Goal: Task Accomplishment & Management: Manage account settings

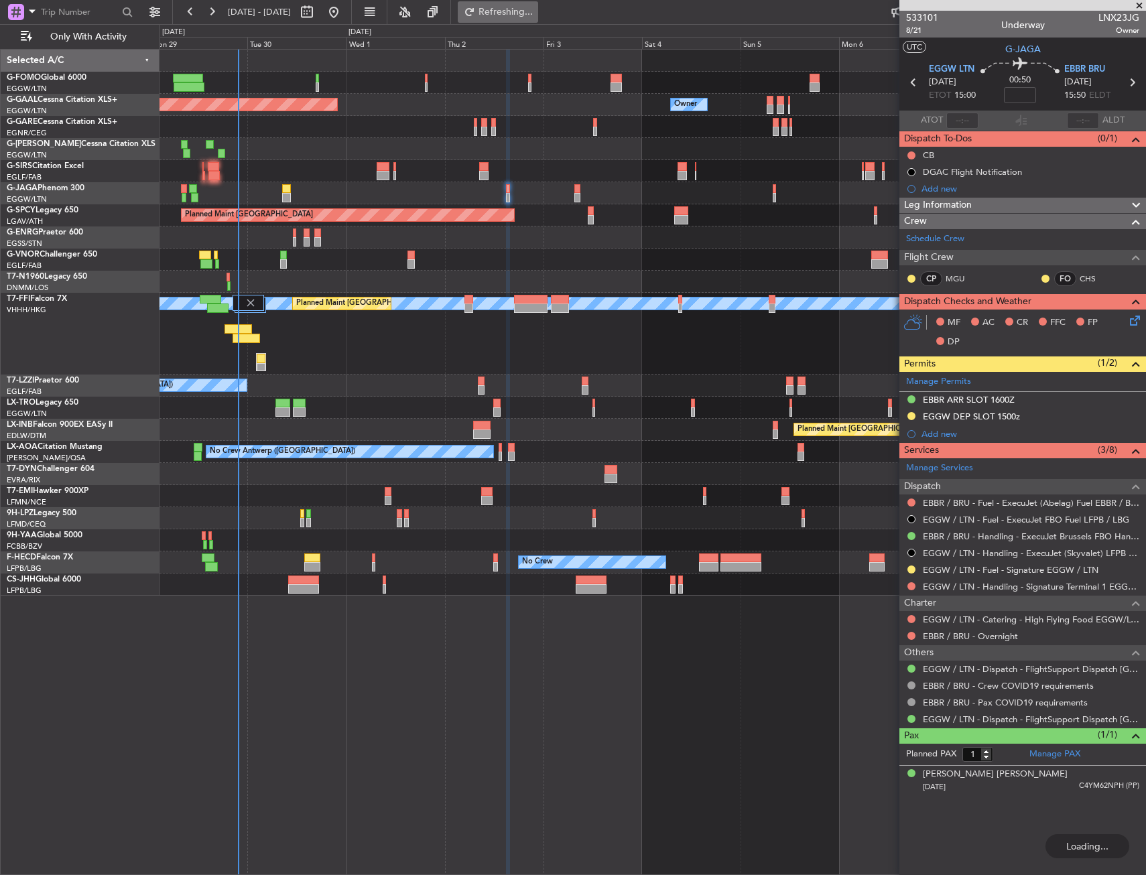
click at [534, 14] on span "Refreshing..." at bounding box center [506, 11] width 56 height 9
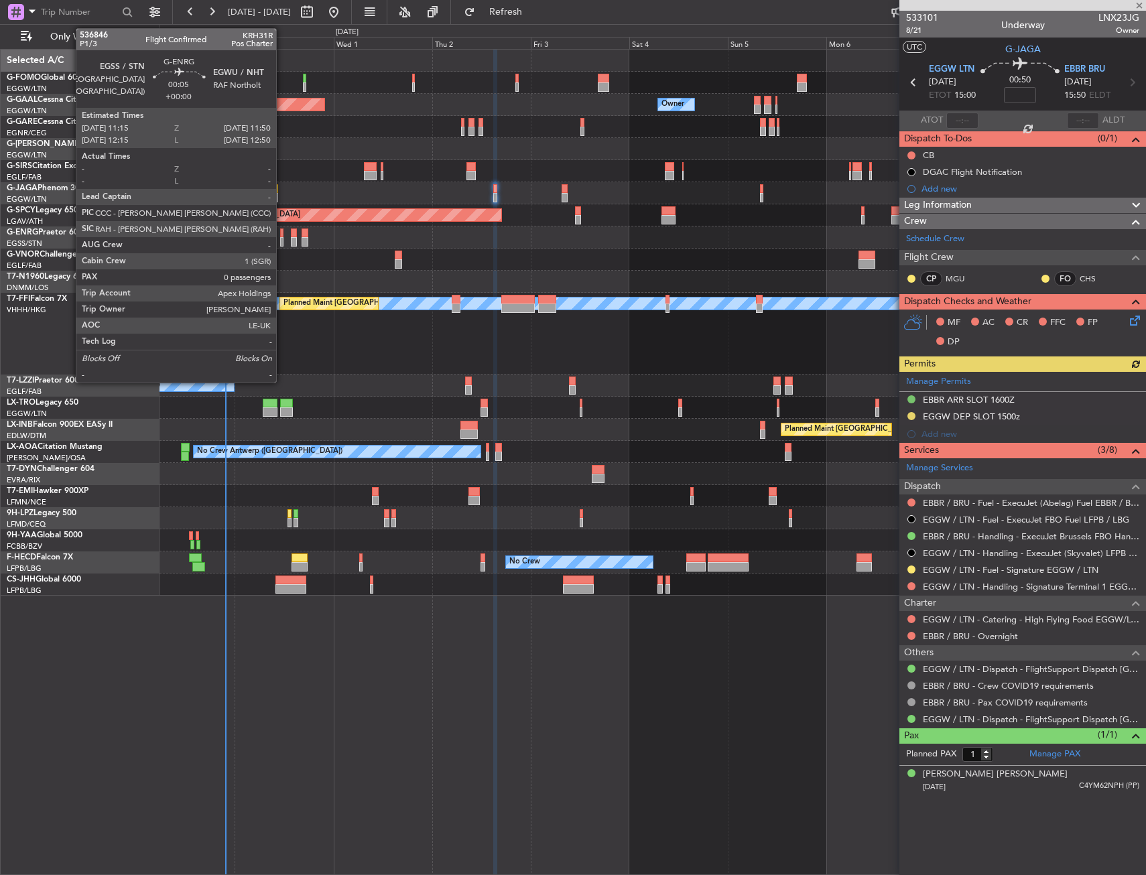
click at [282, 234] on div at bounding box center [281, 233] width 3 height 9
click at [277, 196] on div at bounding box center [273, 197] width 9 height 9
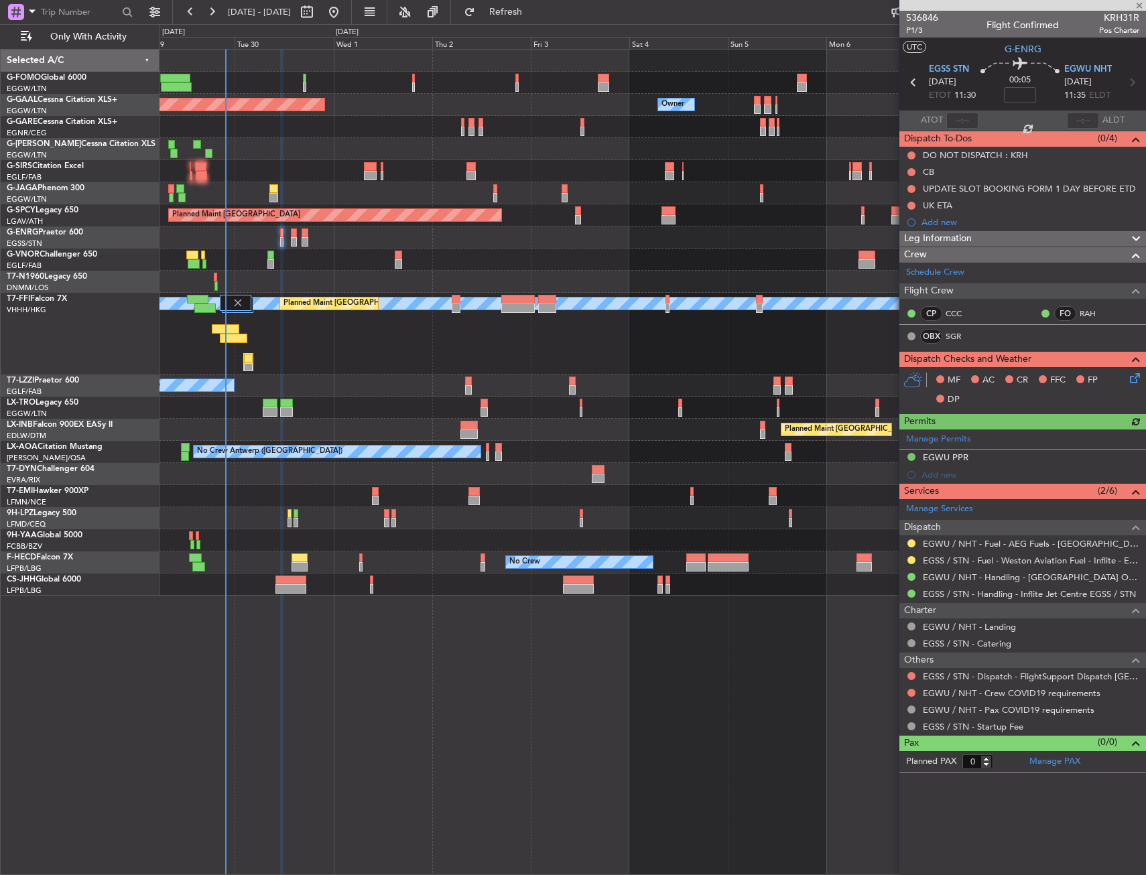
type input "1"
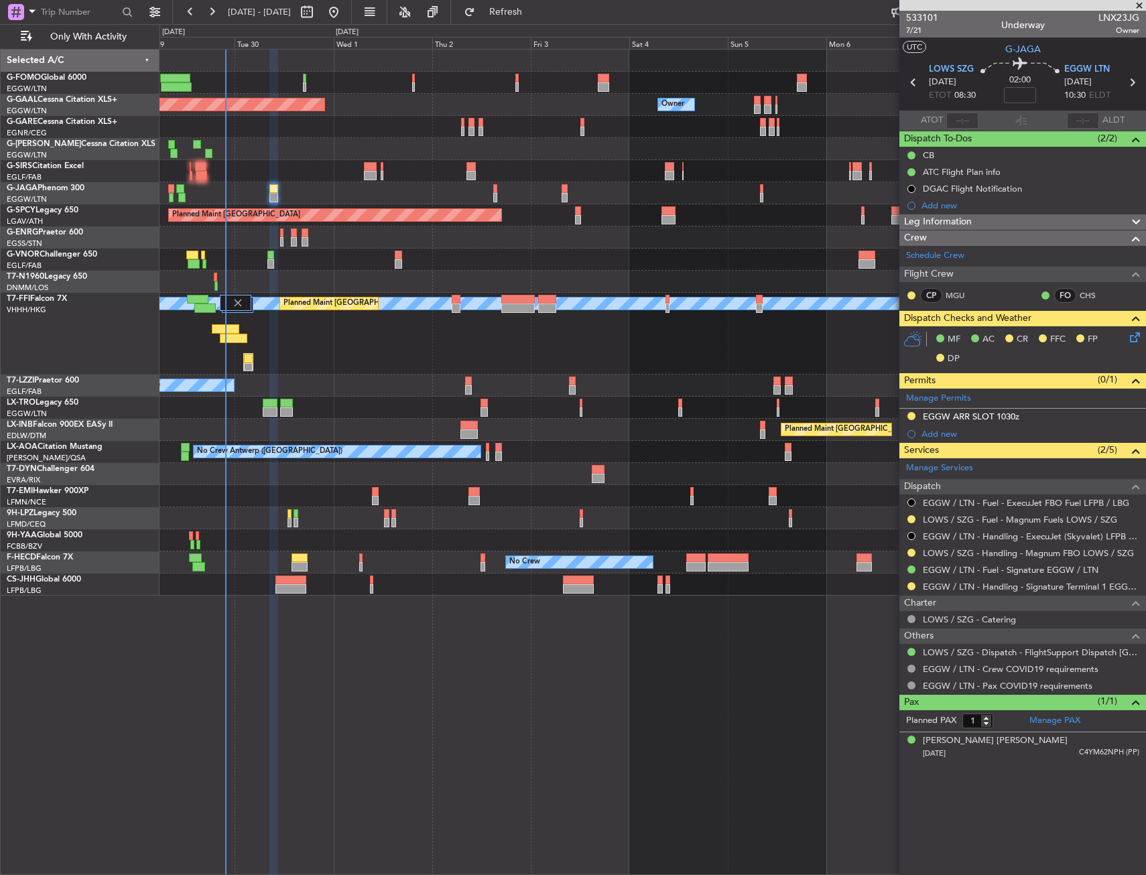
click at [1138, 341] on icon at bounding box center [1132, 335] width 11 height 11
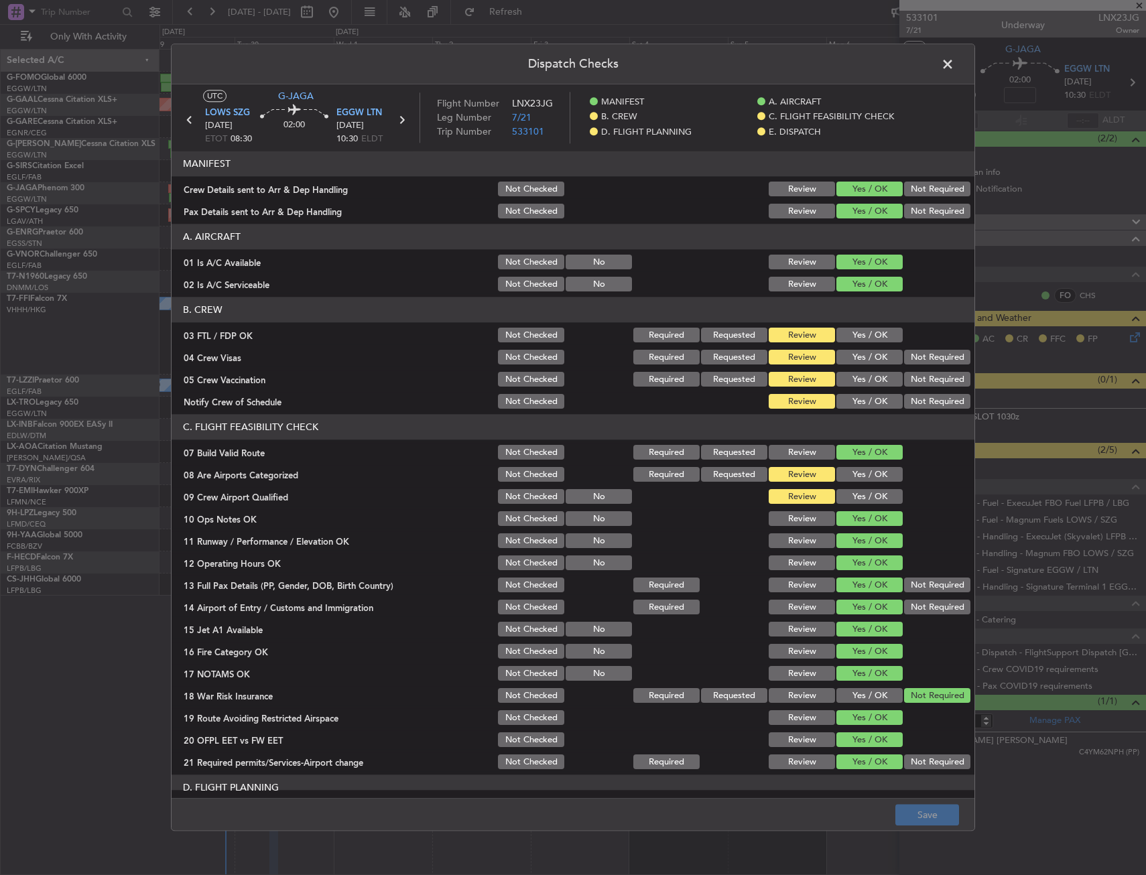
drag, startPoint x: 860, startPoint y: 337, endPoint x: 882, endPoint y: 345, distance: 23.3
click at [863, 337] on button "Yes / OK" at bounding box center [870, 335] width 66 height 15
drag, startPoint x: 906, startPoint y: 355, endPoint x: 906, endPoint y: 373, distance: 18.1
click at [906, 359] on button "Not Required" at bounding box center [937, 358] width 66 height 15
click at [906, 373] on button "Not Required" at bounding box center [937, 380] width 66 height 15
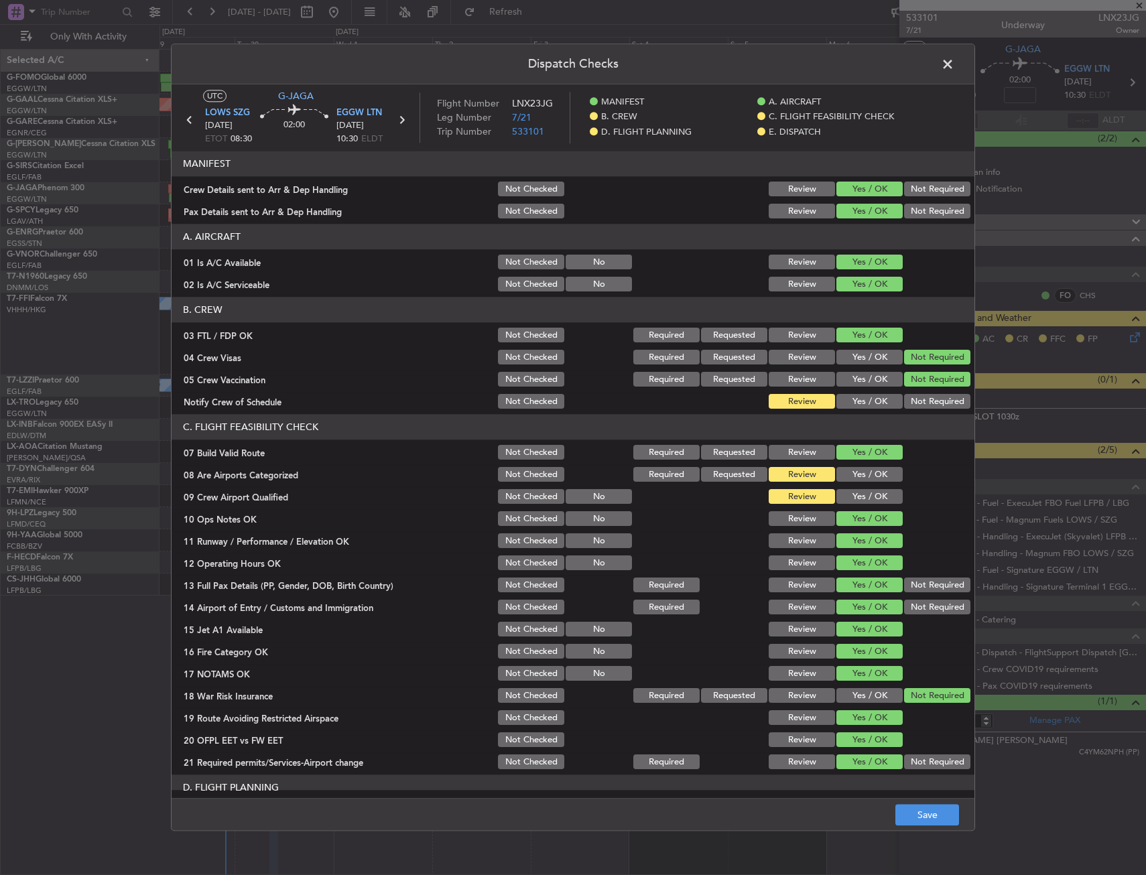
drag, startPoint x: 857, startPoint y: 424, endPoint x: 861, endPoint y: 404, distance: 20.5
click at [855, 422] on header "C. FLIGHT FEASIBILITY CHECK" at bounding box center [573, 427] width 803 height 25
click at [861, 404] on button "Yes / OK" at bounding box center [870, 402] width 66 height 15
click at [861, 503] on button "Yes / OK" at bounding box center [870, 497] width 66 height 15
click at [859, 479] on button "Yes / OK" at bounding box center [870, 475] width 66 height 15
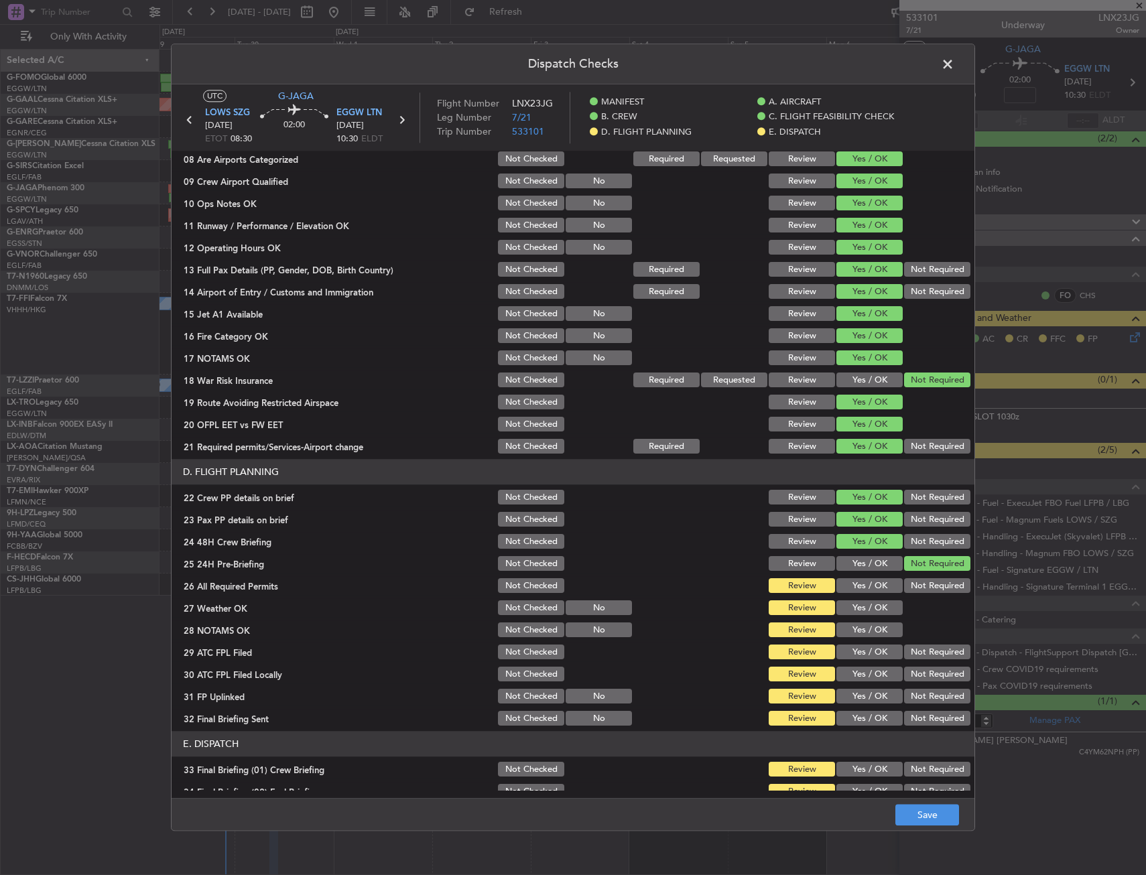
scroll to position [536, 0]
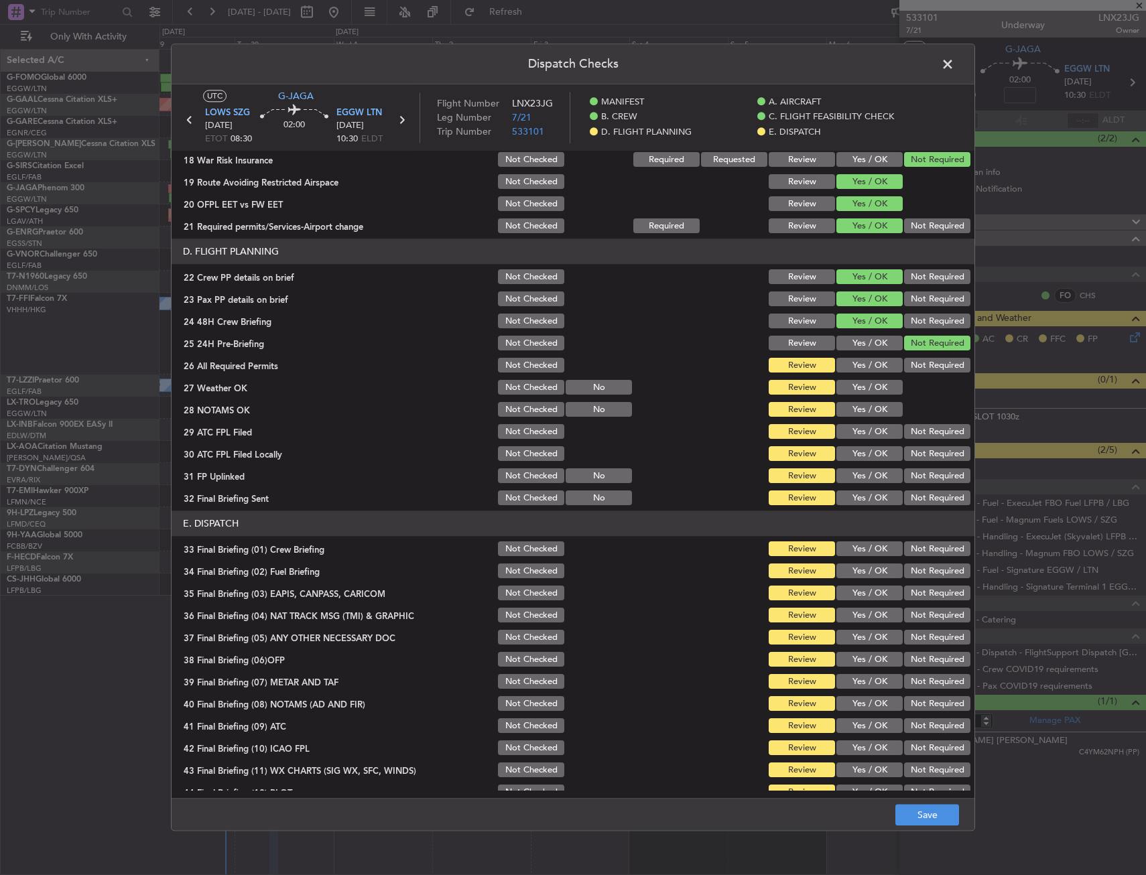
click at [867, 381] on button "Yes / OK" at bounding box center [870, 388] width 66 height 15
click at [867, 367] on button "Yes / OK" at bounding box center [870, 366] width 66 height 15
click at [862, 413] on button "Yes / OK" at bounding box center [870, 410] width 66 height 15
click at [859, 440] on div "Yes / OK" at bounding box center [869, 432] width 68 height 19
click at [923, 459] on button "Not Required" at bounding box center [937, 454] width 66 height 15
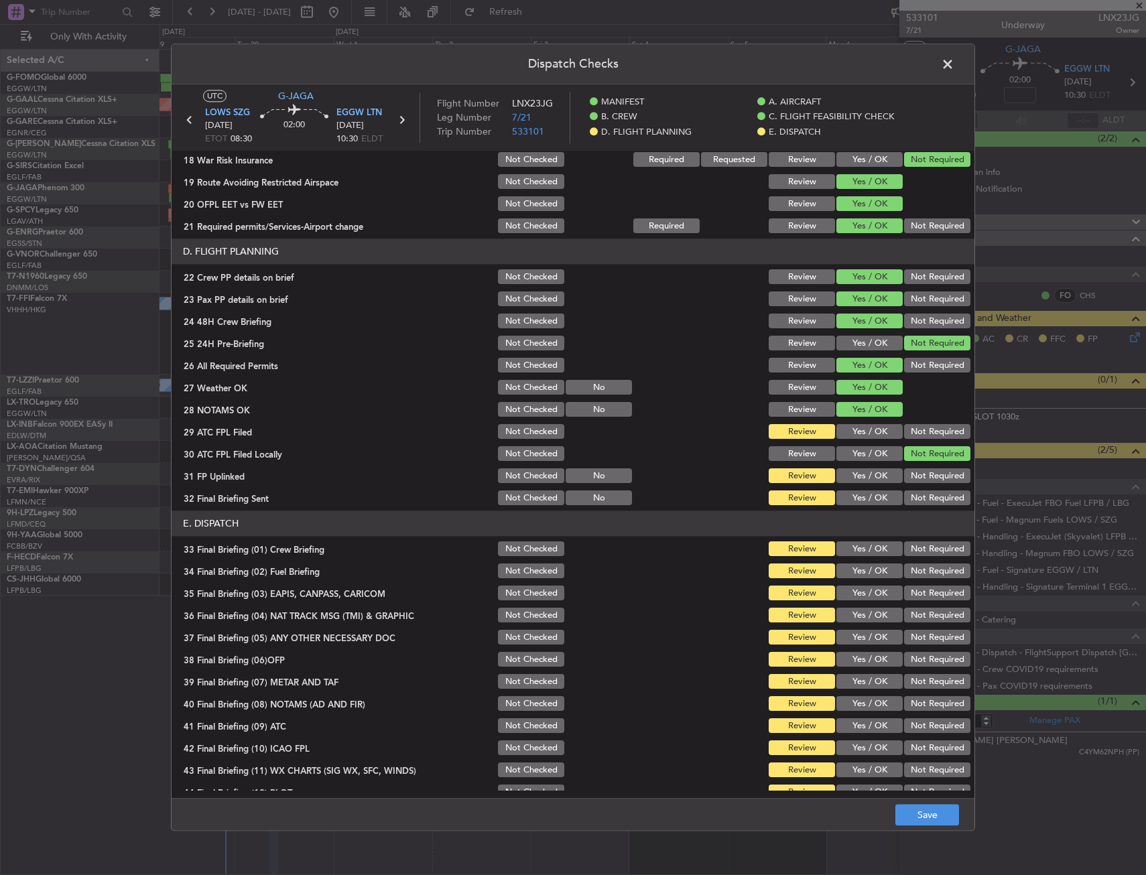
click at [871, 425] on button "Yes / OK" at bounding box center [870, 432] width 66 height 15
click at [871, 469] on button "Yes / OK" at bounding box center [870, 476] width 66 height 15
click at [912, 490] on div "Not Required" at bounding box center [936, 498] width 68 height 19
click at [914, 501] on button "Not Required" at bounding box center [937, 498] width 66 height 15
click at [853, 548] on button "Yes / OK" at bounding box center [870, 549] width 66 height 15
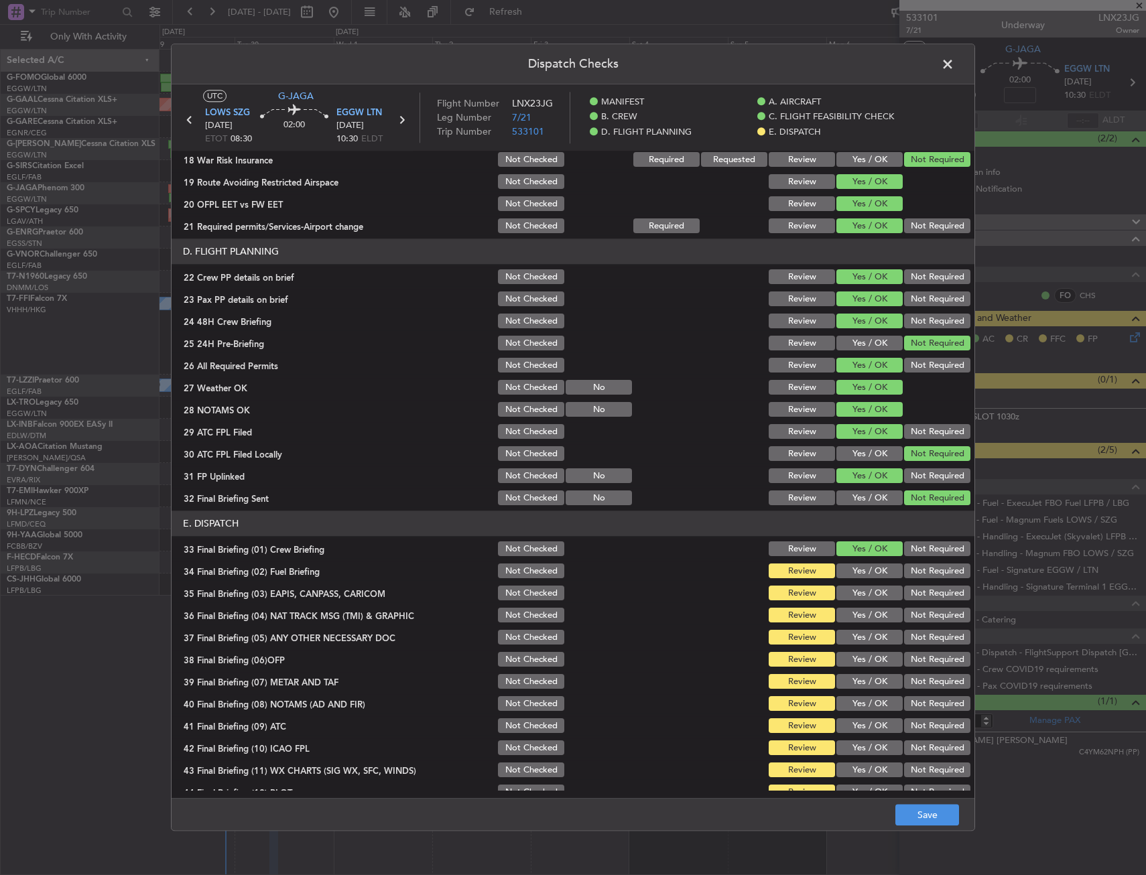
click at [857, 568] on button "Yes / OK" at bounding box center [870, 571] width 66 height 15
drag, startPoint x: 913, startPoint y: 586, endPoint x: 913, endPoint y: 611, distance: 25.5
click at [913, 587] on button "Not Required" at bounding box center [937, 594] width 66 height 15
click at [913, 611] on button "Not Required" at bounding box center [937, 616] width 66 height 15
drag, startPoint x: 910, startPoint y: 595, endPoint x: 908, endPoint y: 608, distance: 12.8
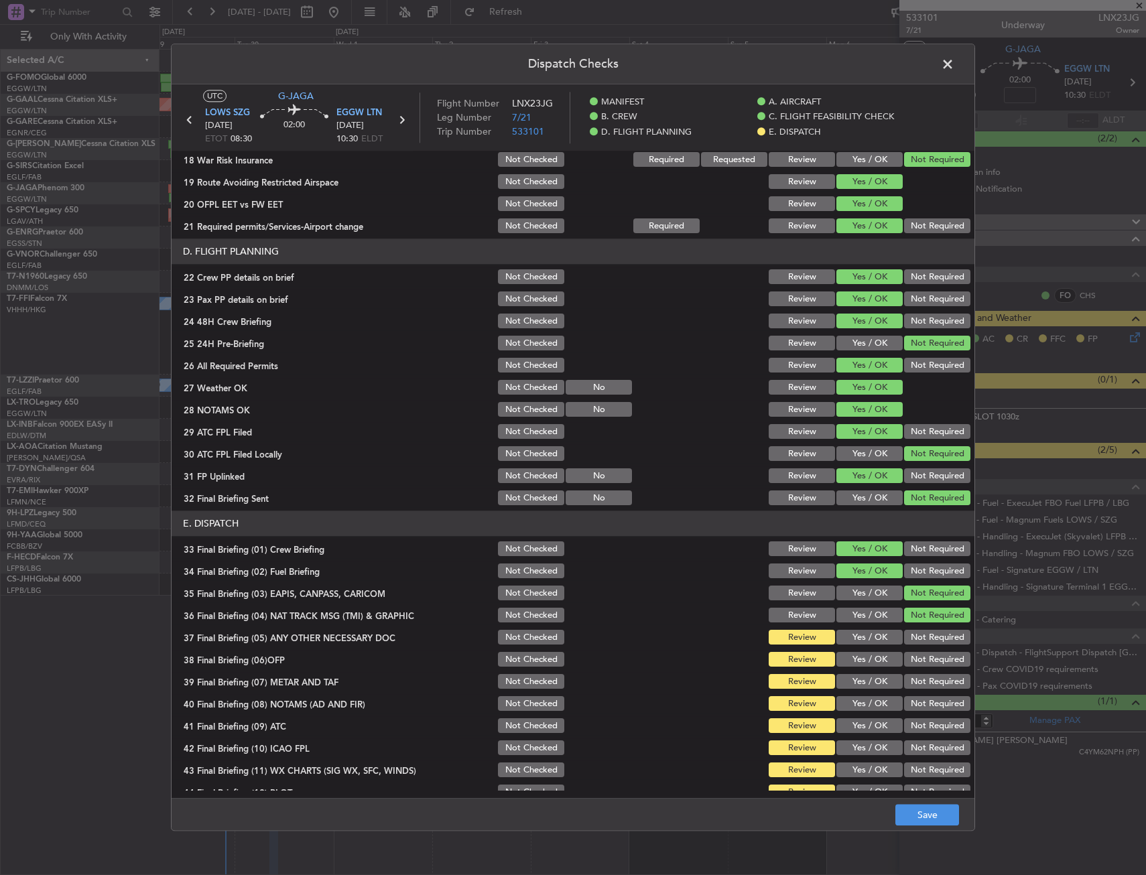
click at [910, 597] on button "Not Required" at bounding box center [937, 594] width 66 height 15
click at [873, 629] on div "Yes / OK" at bounding box center [869, 638] width 68 height 19
click at [871, 649] on section "E. DISPATCH 33 Final Briefing (01) Crew Briefing Not Checked Review Yes / OK No…" at bounding box center [573, 656] width 803 height 291
click at [870, 653] on button "Yes / OK" at bounding box center [870, 660] width 66 height 15
drag, startPoint x: 867, startPoint y: 641, endPoint x: 863, endPoint y: 694, distance: 53.8
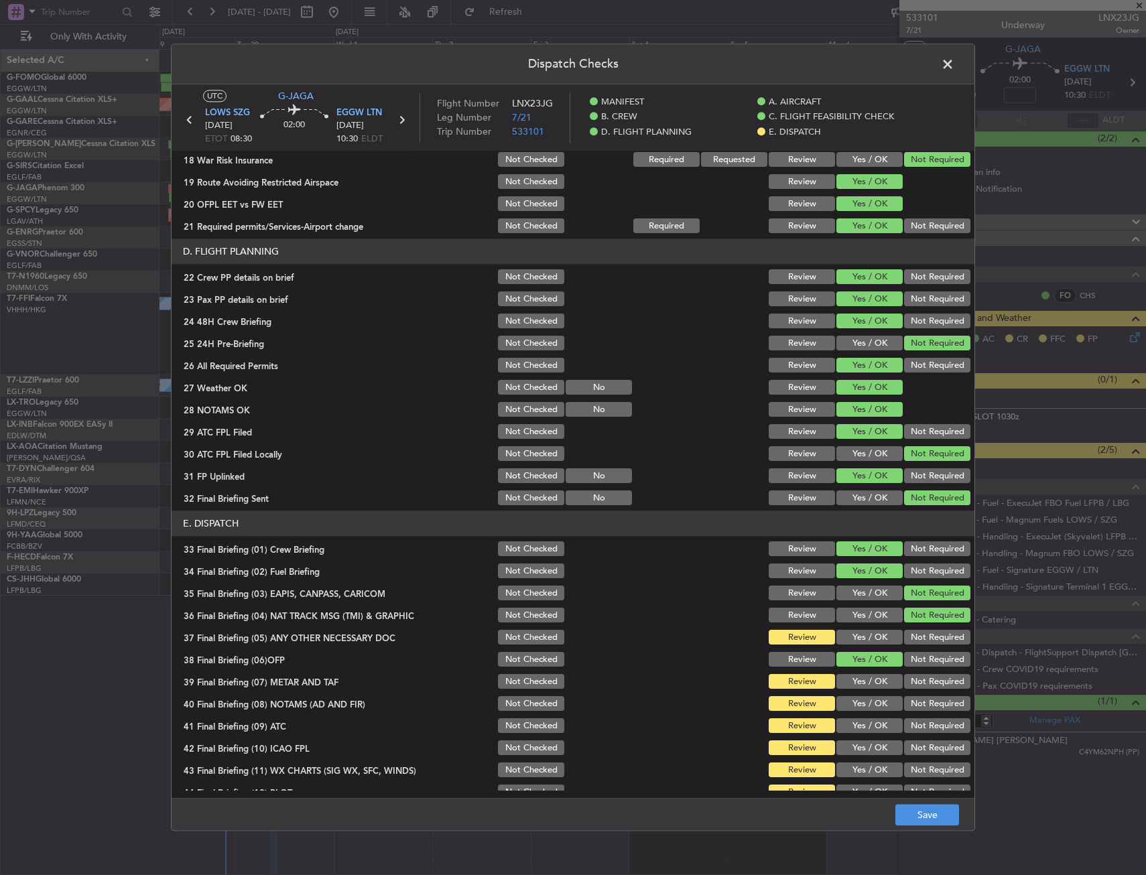
click at [865, 648] on section "E. DISPATCH 33 Final Briefing (01) Crew Briefing Not Checked Review Yes / OK No…" at bounding box center [573, 656] width 803 height 291
click at [863, 695] on div "Yes / OK" at bounding box center [869, 704] width 68 height 19
click at [863, 703] on button "Yes / OK" at bounding box center [870, 704] width 66 height 15
click at [860, 666] on button "Yes / OK" at bounding box center [870, 660] width 66 height 15
drag, startPoint x: 863, startPoint y: 686, endPoint x: 863, endPoint y: 634, distance: 52.3
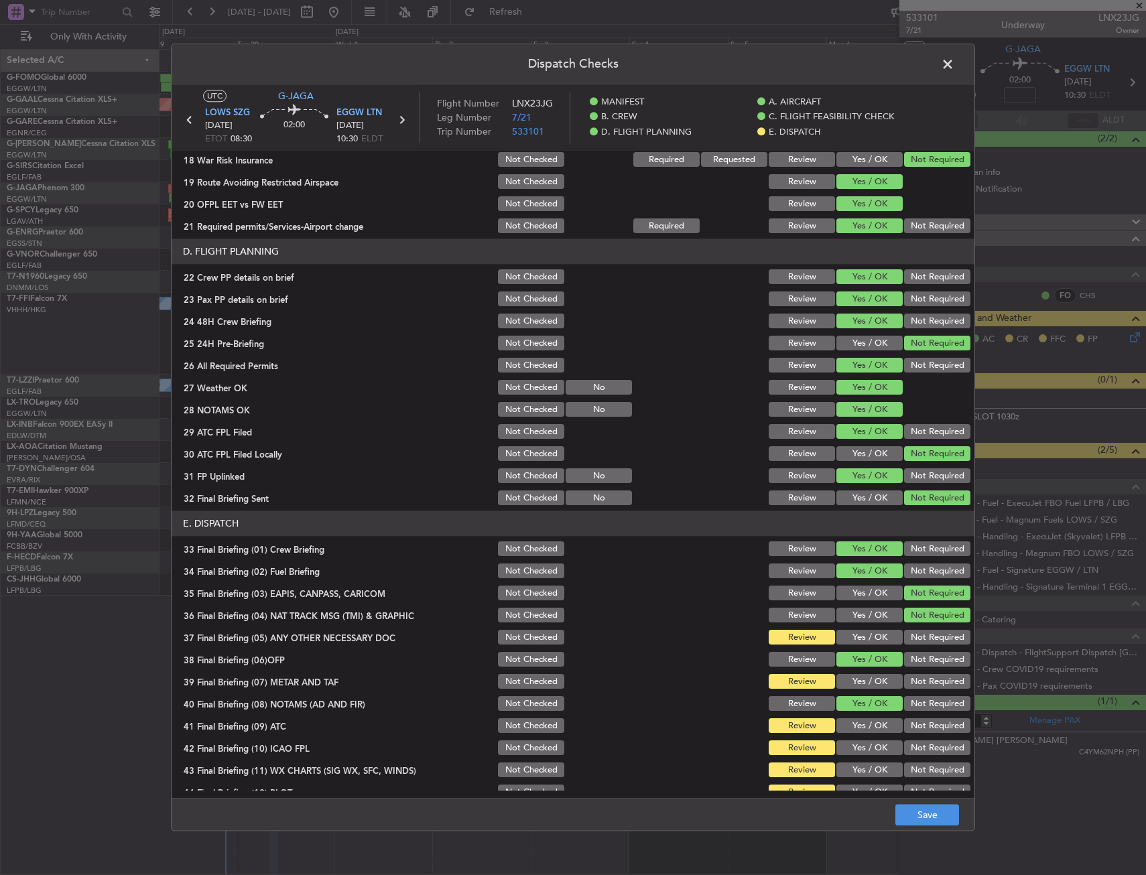
click at [863, 673] on div "Yes / OK" at bounding box center [869, 682] width 68 height 19
click at [862, 634] on button "Yes / OK" at bounding box center [870, 638] width 66 height 15
click at [864, 690] on div "Yes / OK" at bounding box center [869, 682] width 68 height 19
drag, startPoint x: 864, startPoint y: 682, endPoint x: 852, endPoint y: 742, distance: 60.9
click at [864, 684] on button "Yes / OK" at bounding box center [870, 682] width 66 height 15
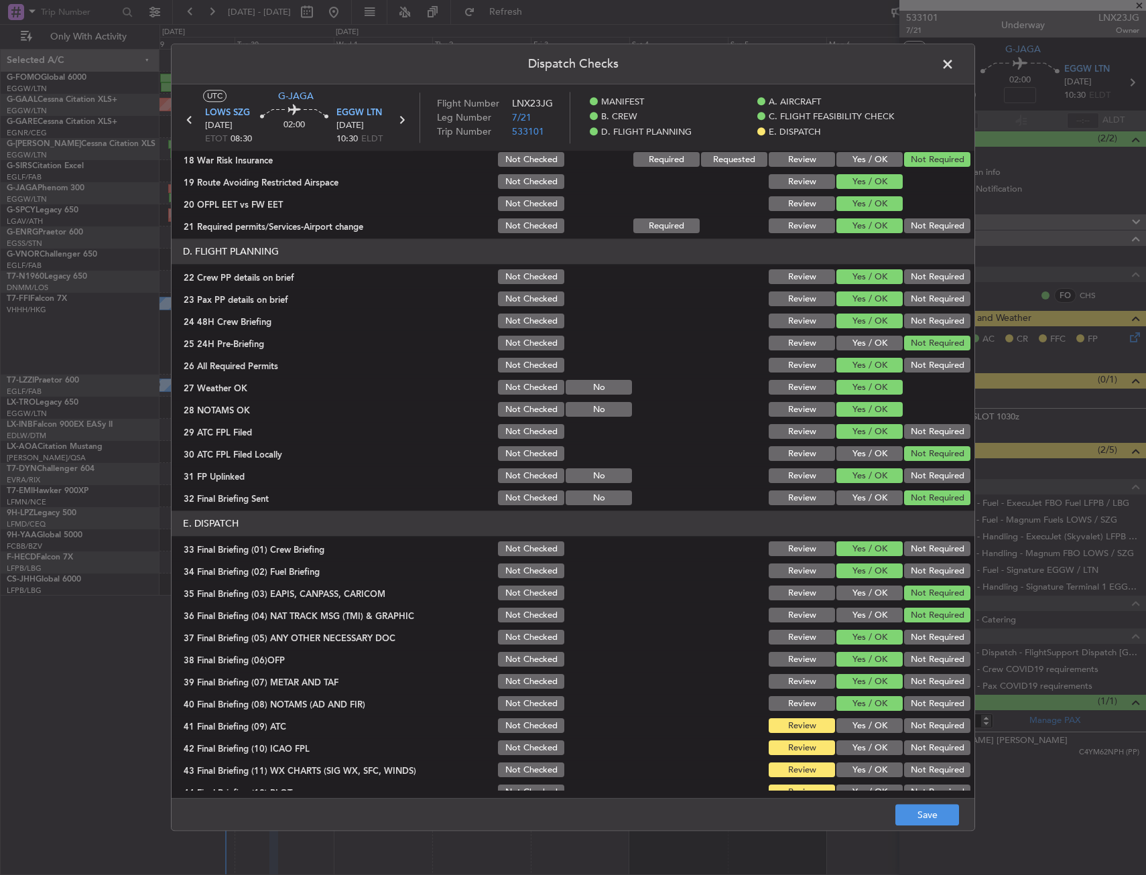
click at [852, 742] on button "Yes / OK" at bounding box center [870, 748] width 66 height 15
drag, startPoint x: 853, startPoint y: 725, endPoint x: 853, endPoint y: 765, distance: 39.6
click at [853, 727] on button "Yes / OK" at bounding box center [870, 726] width 66 height 15
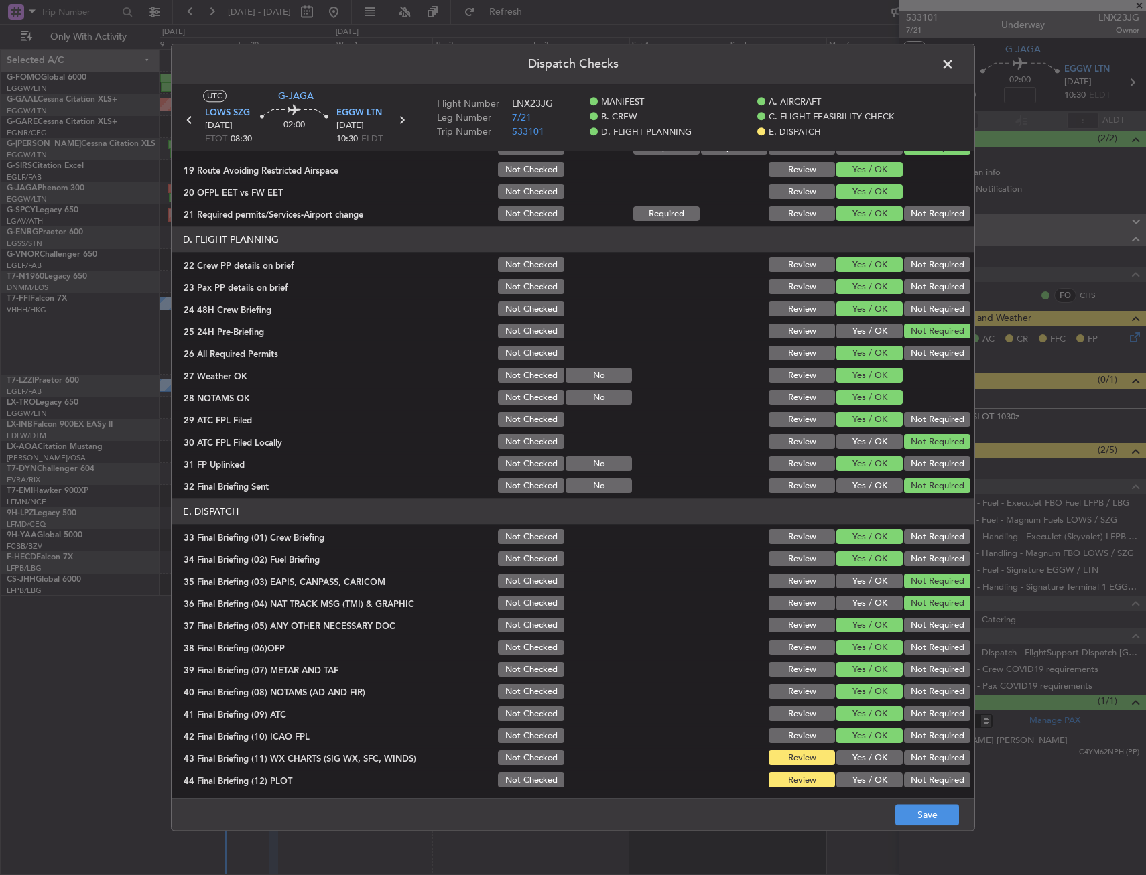
scroll to position [551, 0]
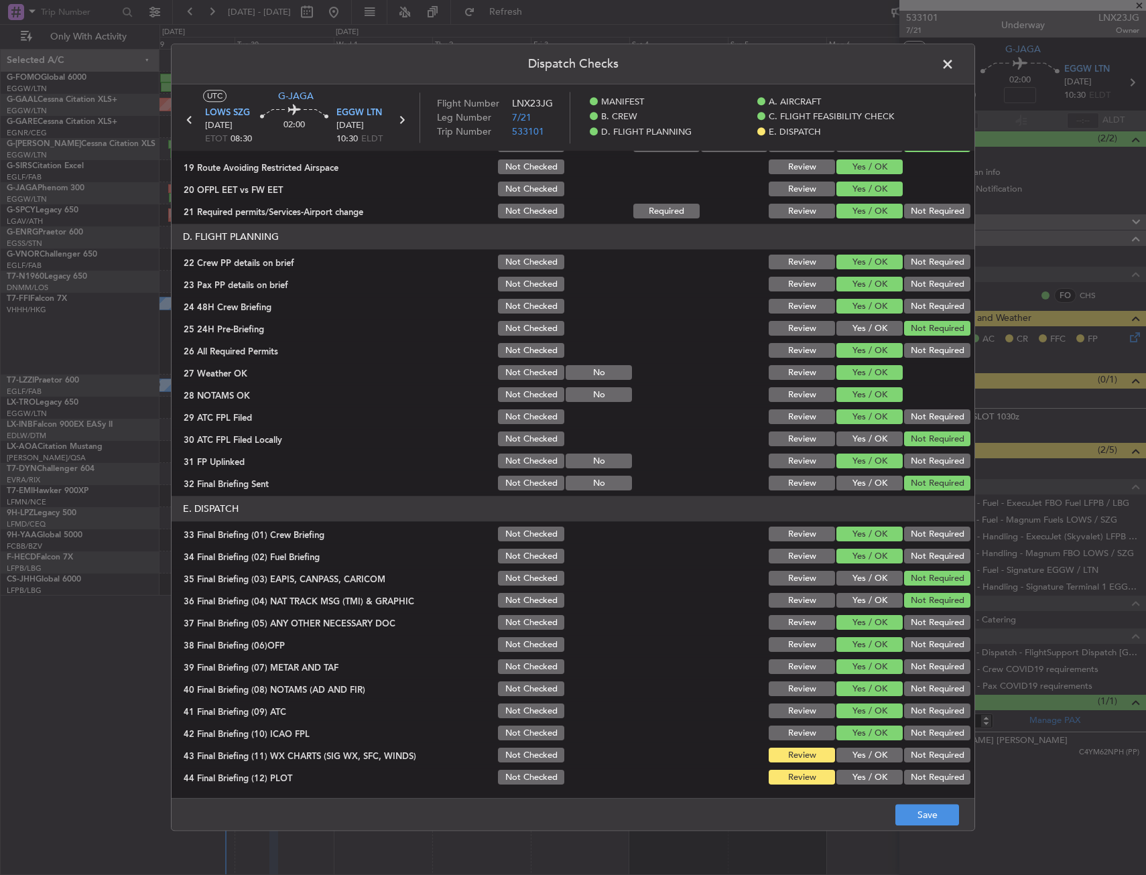
click at [861, 741] on div "Yes / OK" at bounding box center [869, 734] width 68 height 19
drag, startPoint x: 863, startPoint y: 754, endPoint x: 865, endPoint y: 770, distance: 15.5
click at [864, 757] on button "Yes / OK" at bounding box center [870, 756] width 66 height 15
click at [865, 771] on button "Yes / OK" at bounding box center [870, 778] width 66 height 15
click at [516, 424] on button "Not Checked" at bounding box center [531, 417] width 66 height 15
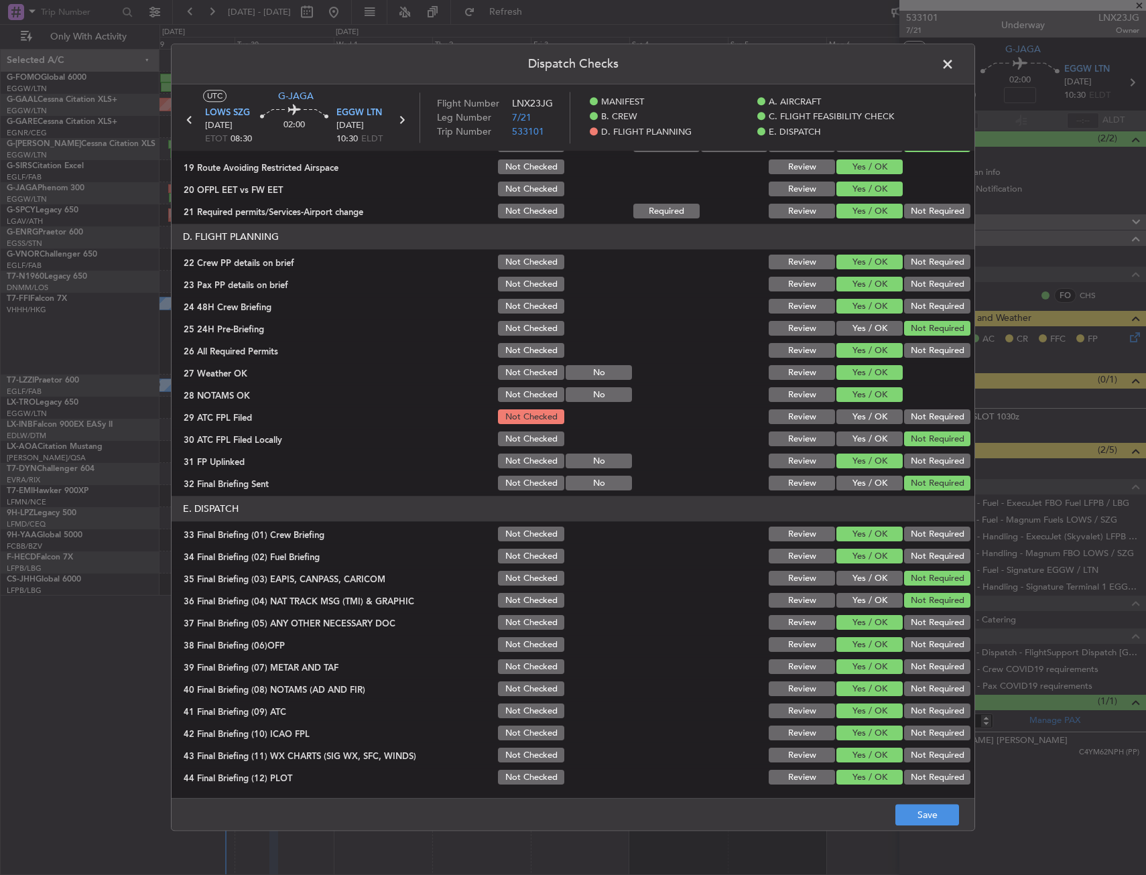
click at [919, 831] on div "Dispatch Checks UTC G-JAGA LOWS SZG [DATE] ETOT 08:30 02:00 EGGW LTN [DATE] 10:…" at bounding box center [573, 438] width 804 height 788
click at [949, 826] on button "Save" at bounding box center [928, 815] width 64 height 21
click at [955, 65] on span at bounding box center [955, 67] width 0 height 27
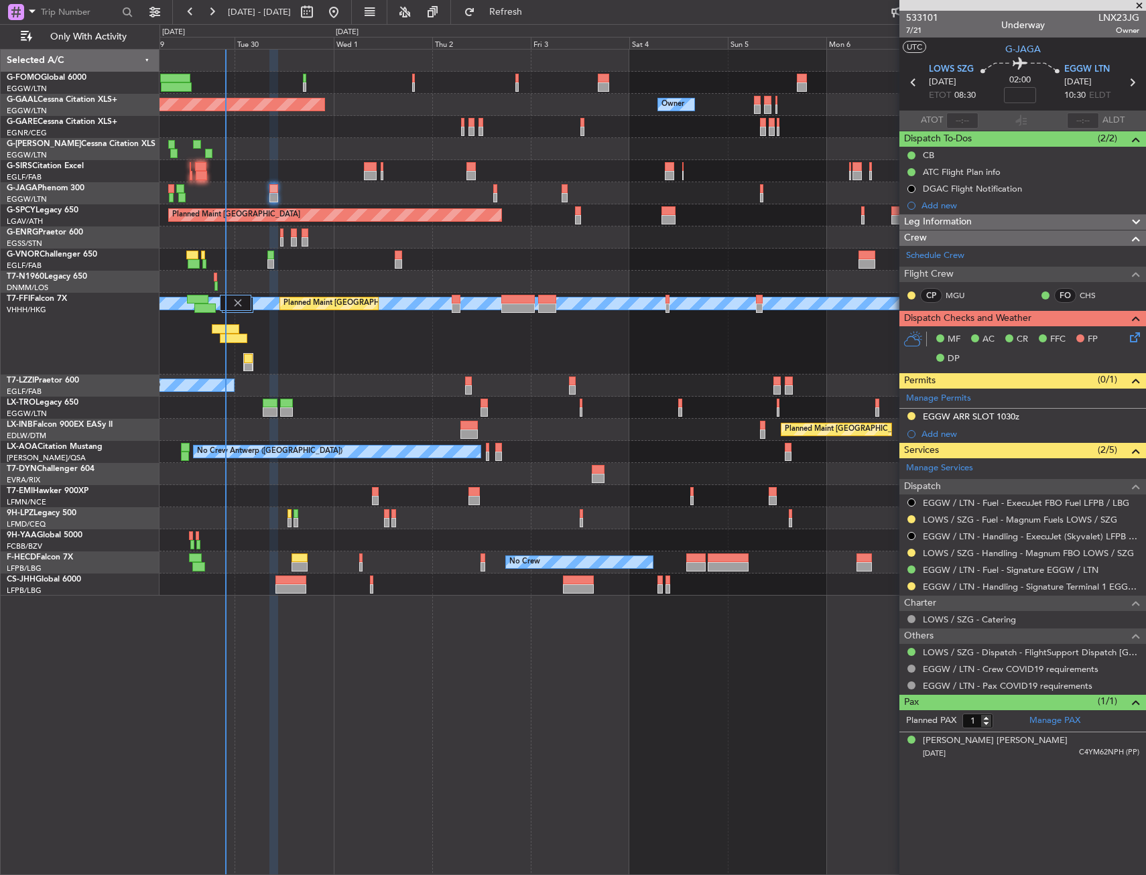
click at [253, 585] on div at bounding box center [653, 585] width 986 height 22
click at [310, 595] on div at bounding box center [653, 585] width 986 height 22
click at [294, 583] on div at bounding box center [291, 580] width 31 height 9
type input "+00:20"
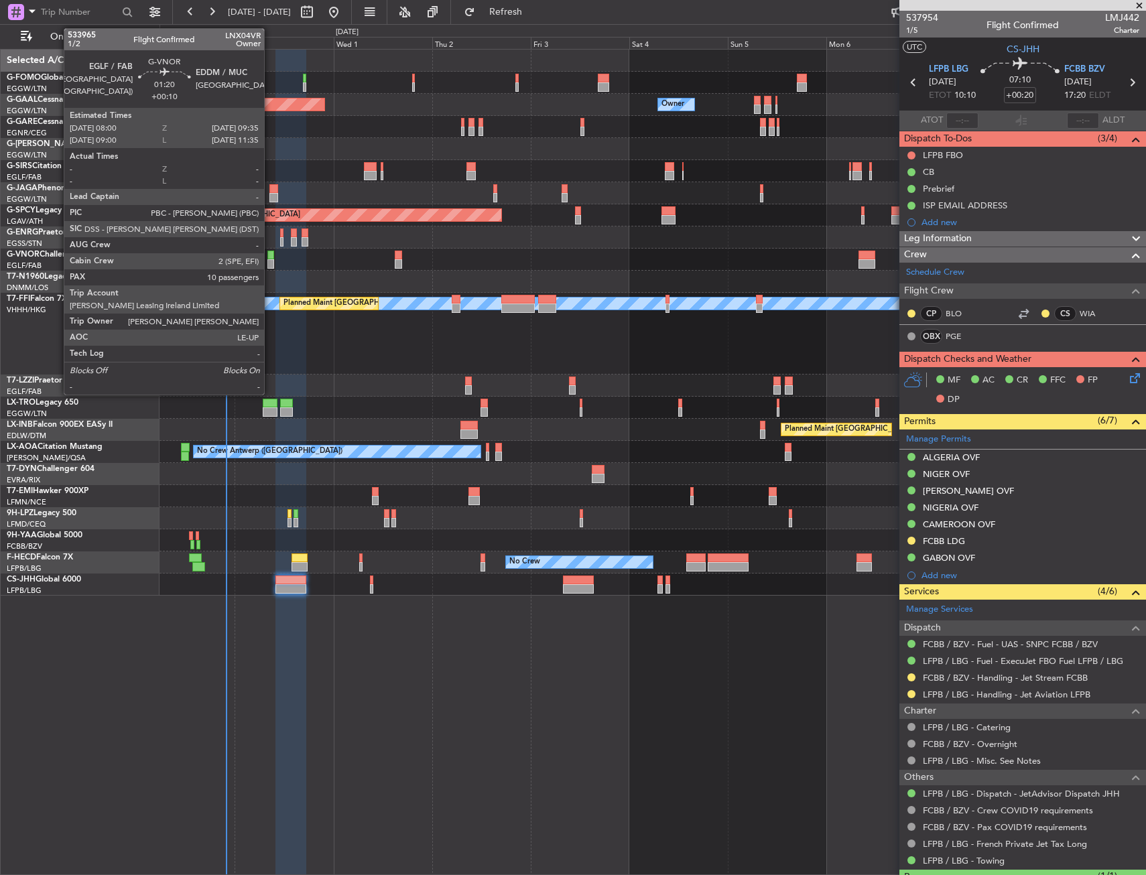
click at [271, 262] on div at bounding box center [270, 263] width 7 height 9
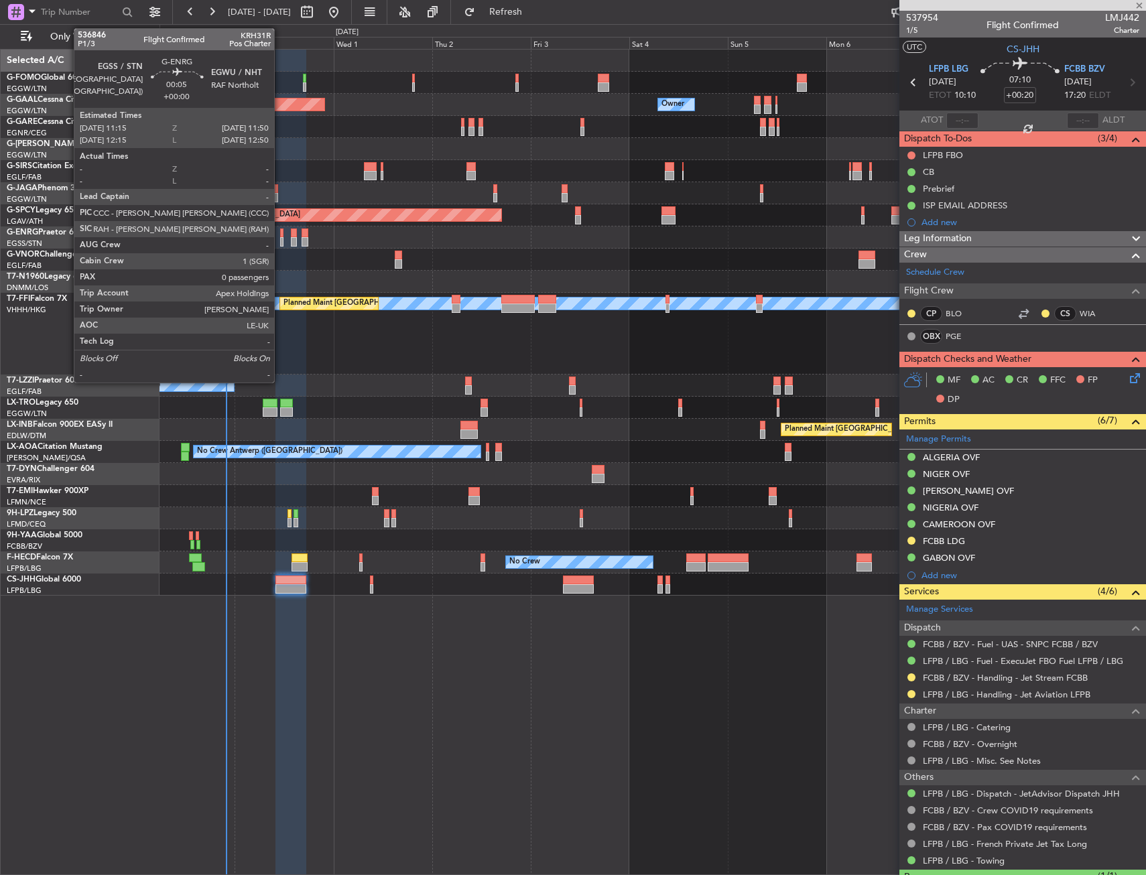
click at [283, 239] on div at bounding box center [281, 241] width 3 height 9
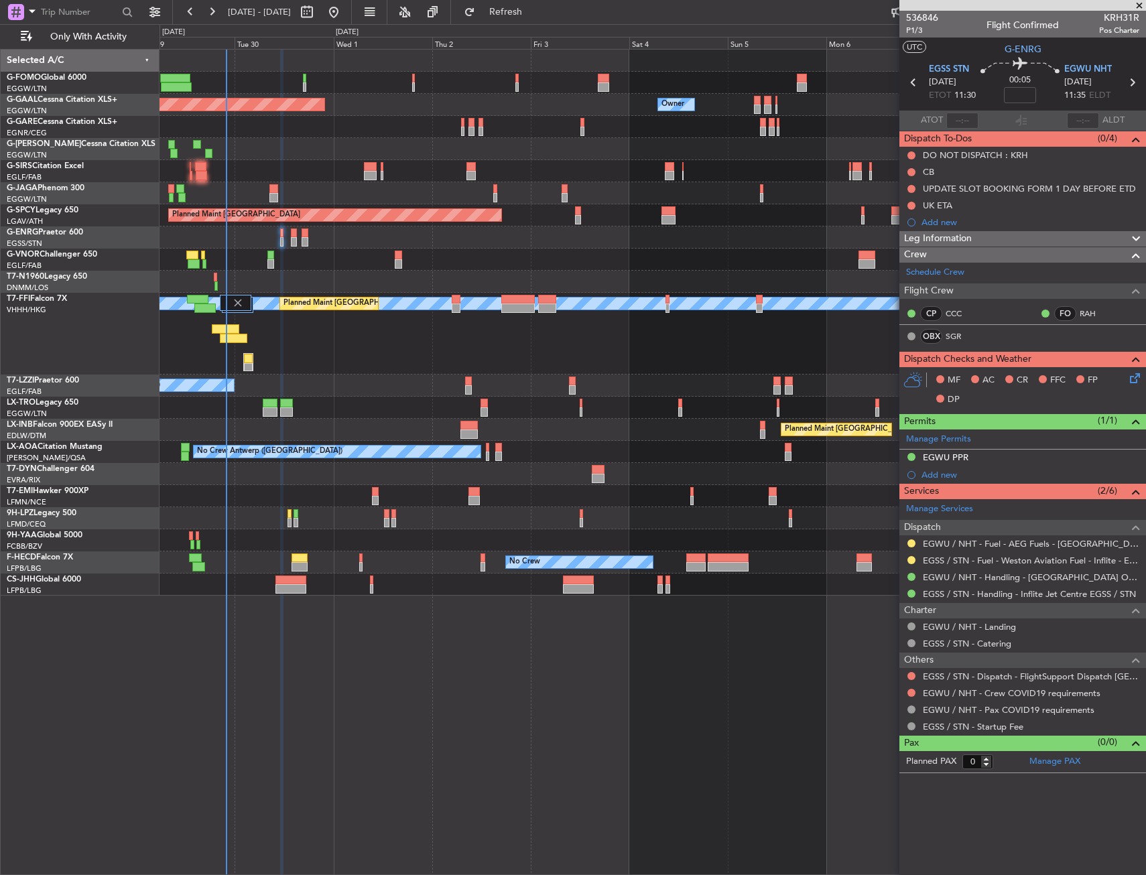
click at [766, 428] on div "Planned Maint [GEOGRAPHIC_DATA] ([GEOGRAPHIC_DATA]) Unplanned Maint [GEOGRAPHIC…" at bounding box center [653, 430] width 986 height 22
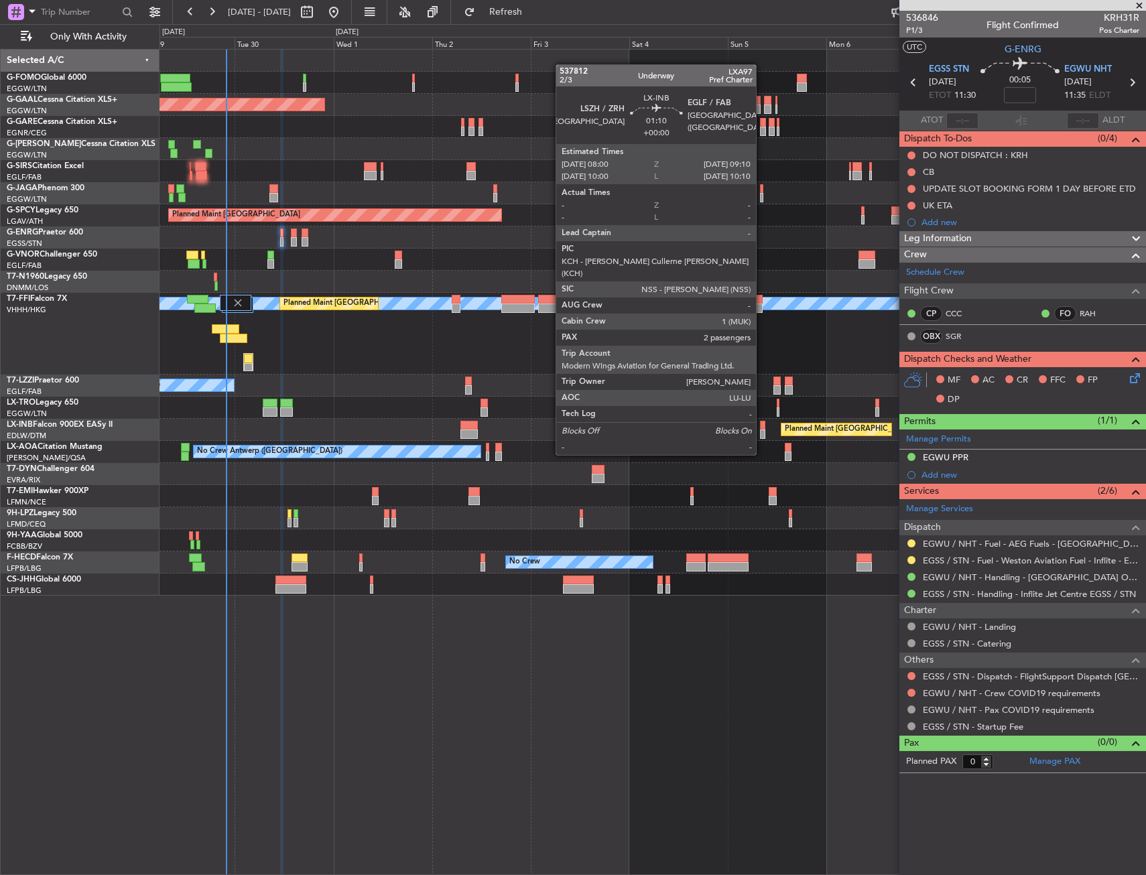
click at [761, 430] on div at bounding box center [762, 434] width 5 height 9
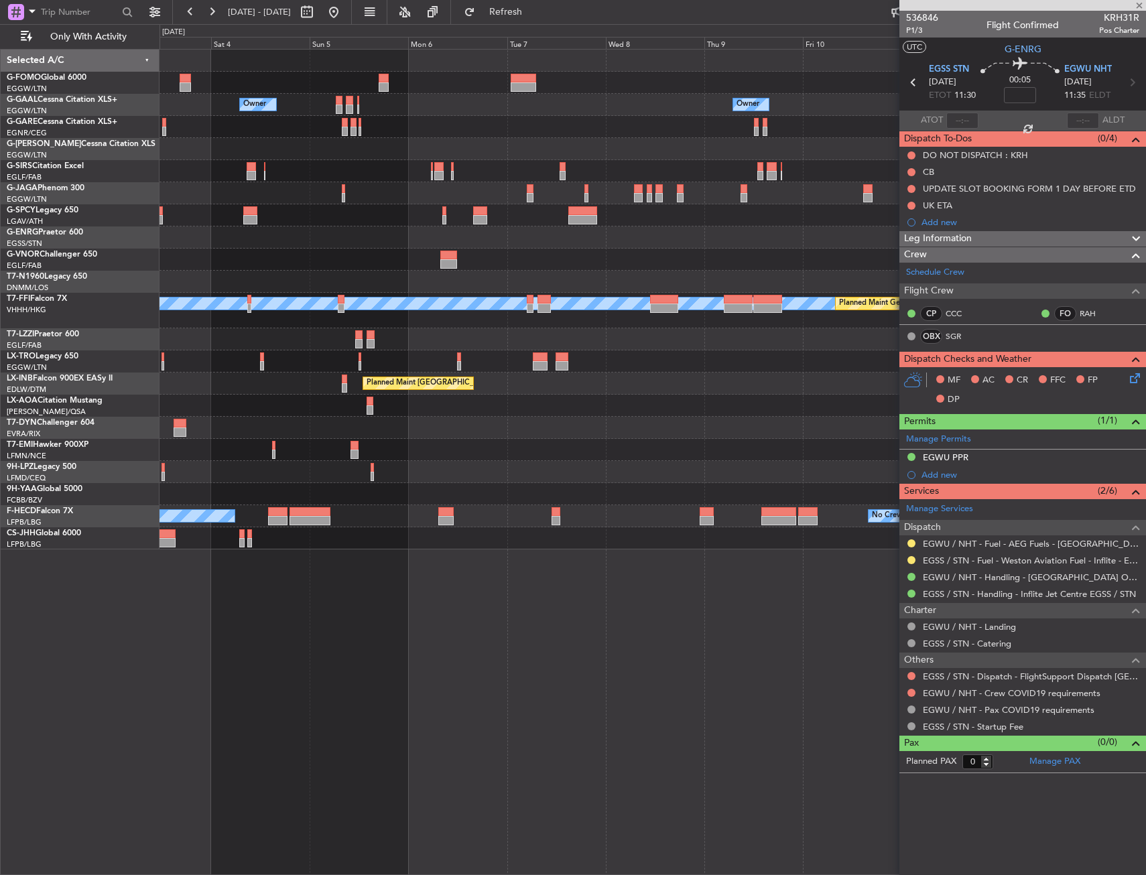
type input "2"
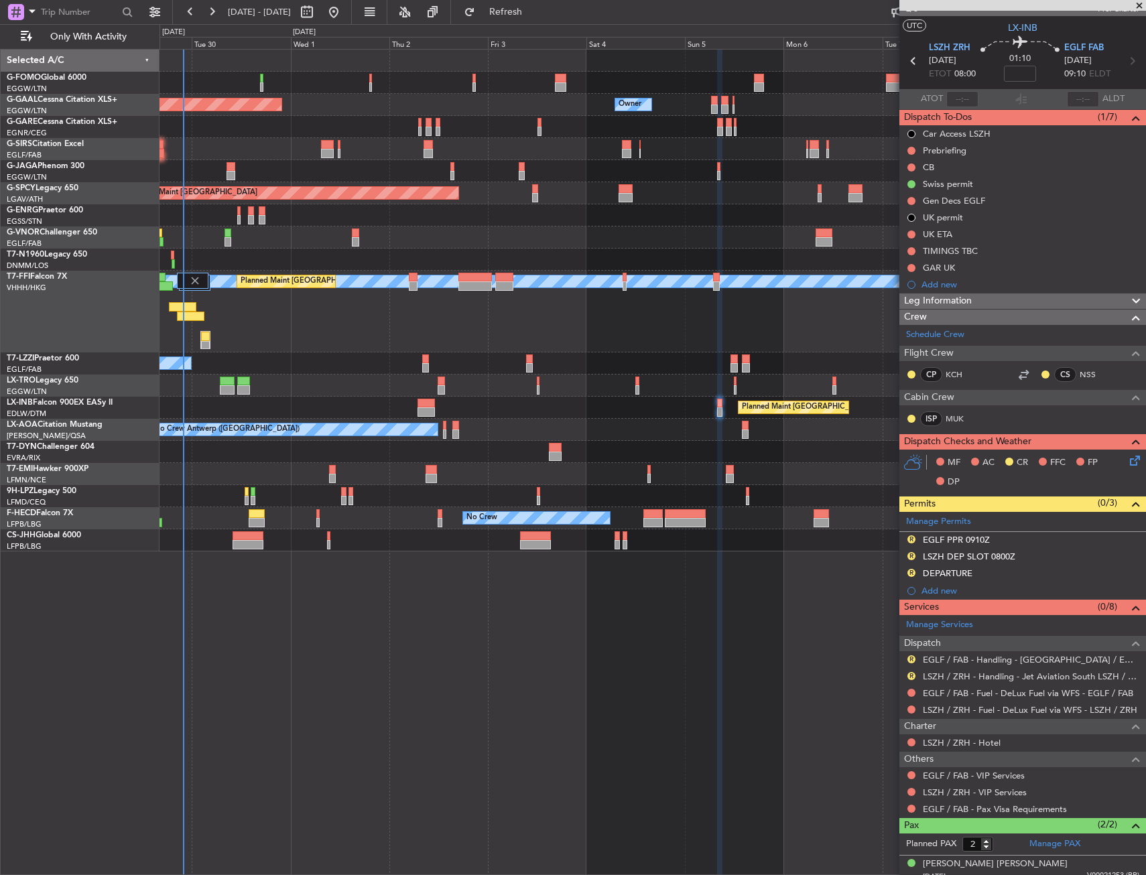
scroll to position [0, 0]
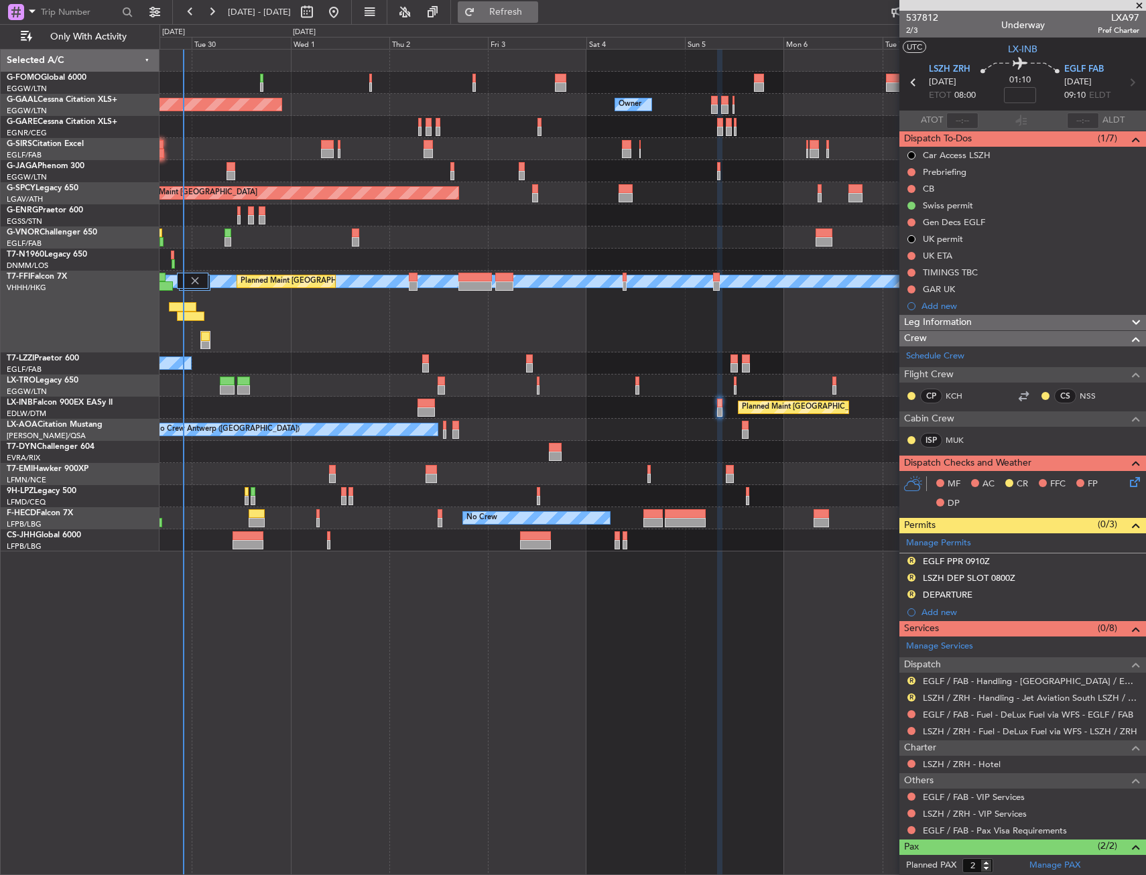
click at [538, 19] on button "Refresh" at bounding box center [498, 11] width 80 height 21
click at [619, 221] on div at bounding box center [653, 215] width 986 height 22
click at [311, 340] on div "[PERSON_NAME] [PERSON_NAME] Planned Maint [GEOGRAPHIC_DATA] ([GEOGRAPHIC_DATA])…" at bounding box center [653, 312] width 986 height 82
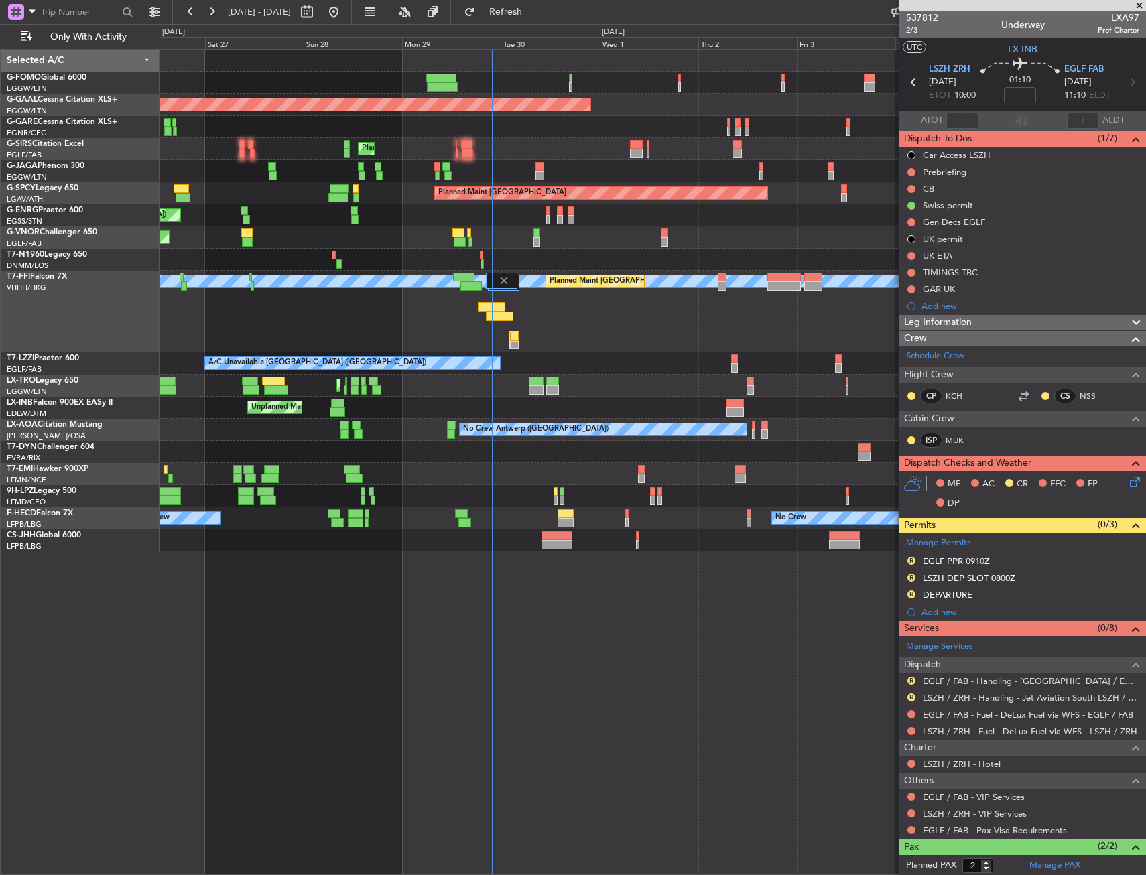
click at [621, 351] on div "[PERSON_NAME] [PERSON_NAME] Planned Maint [GEOGRAPHIC_DATA] ([GEOGRAPHIC_DATA])" at bounding box center [653, 312] width 986 height 82
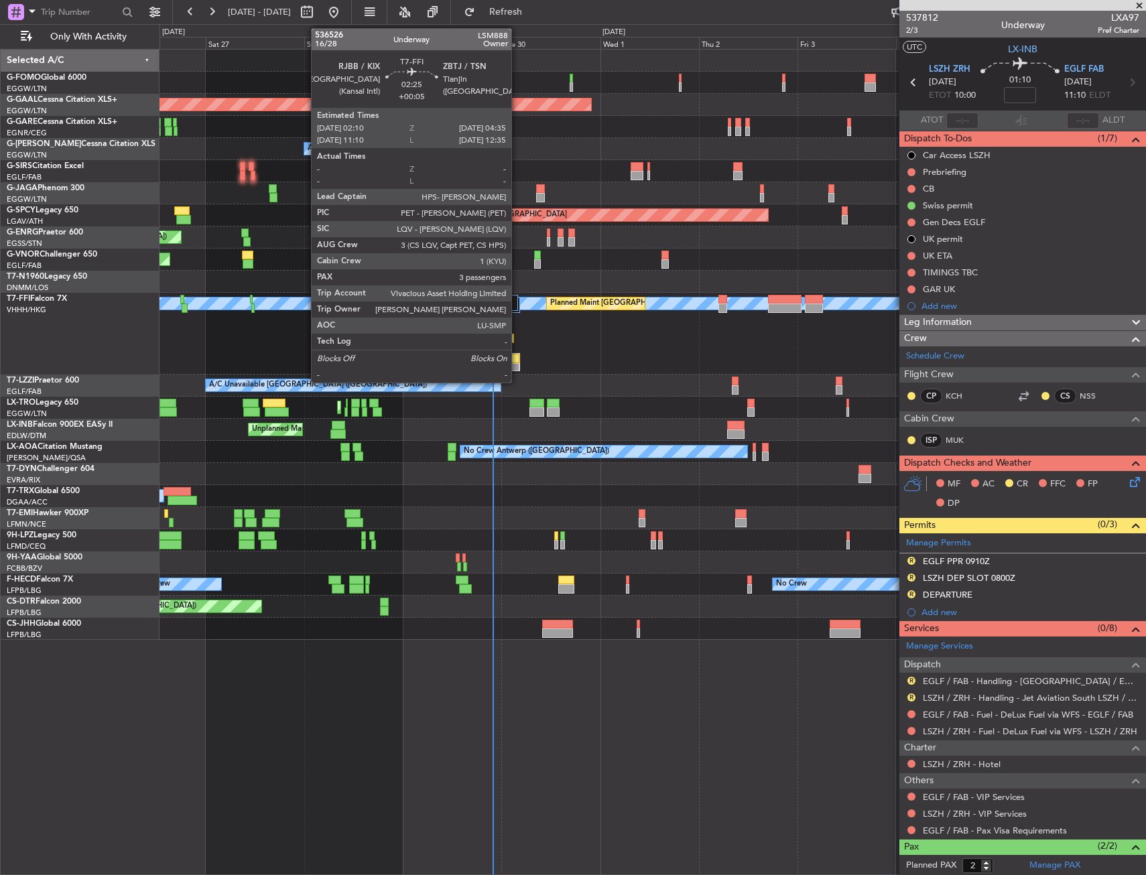
click at [517, 355] on div at bounding box center [515, 358] width 9 height 9
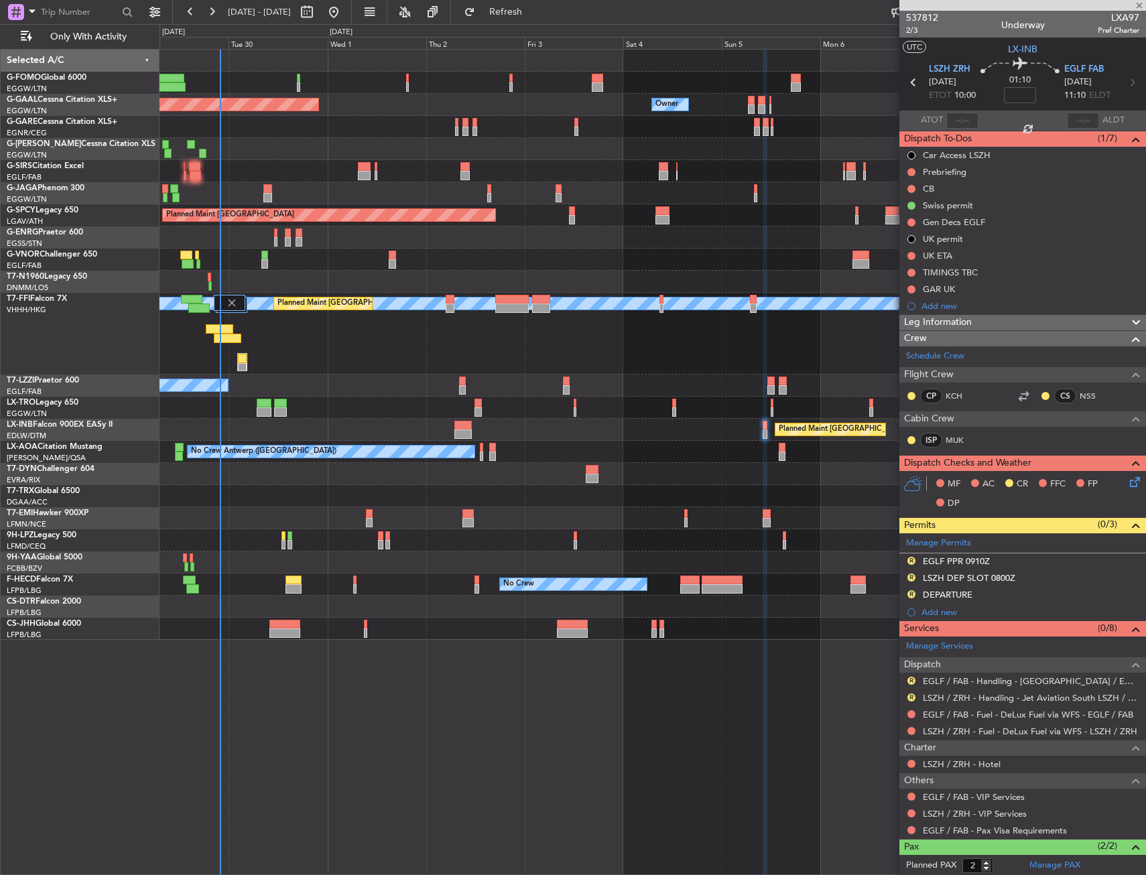
click at [255, 368] on div "[PERSON_NAME] [PERSON_NAME] Planned Maint [GEOGRAPHIC_DATA] ([GEOGRAPHIC_DATA])…" at bounding box center [653, 334] width 986 height 82
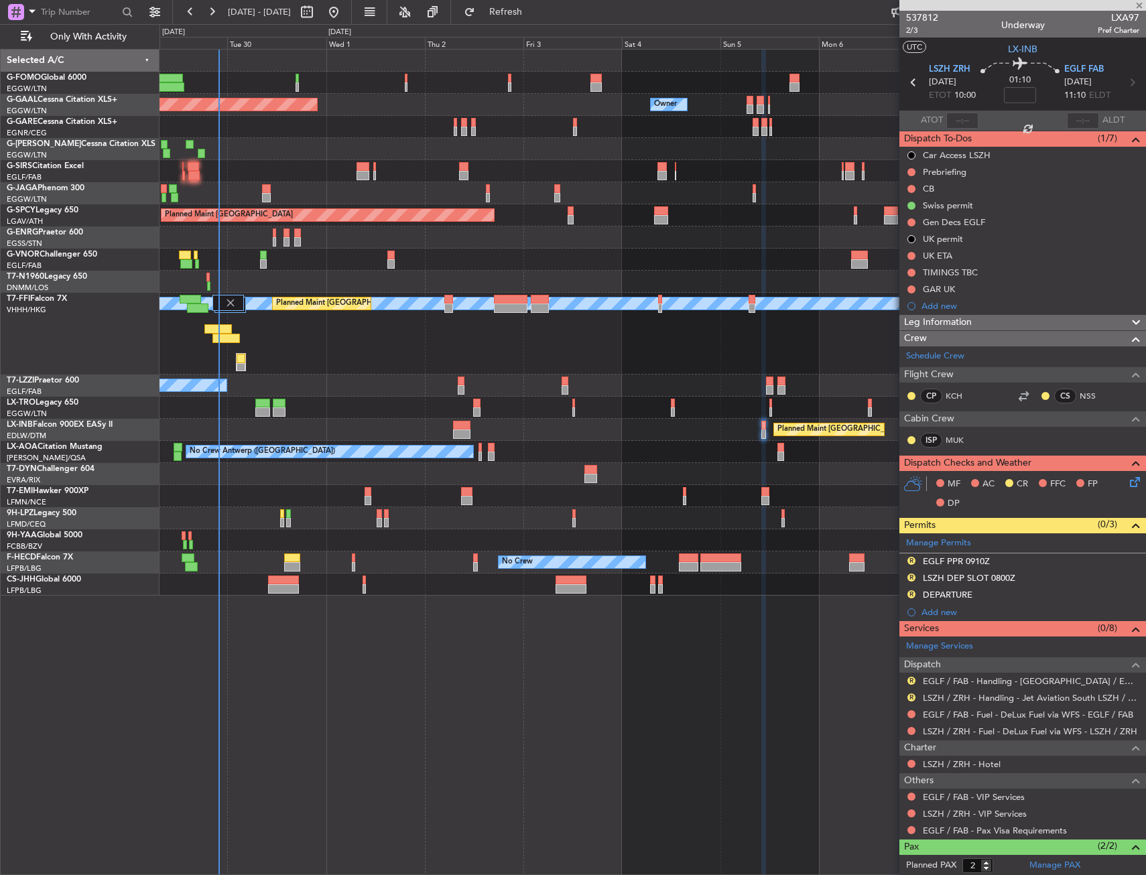
type input "+00:05"
type input "3"
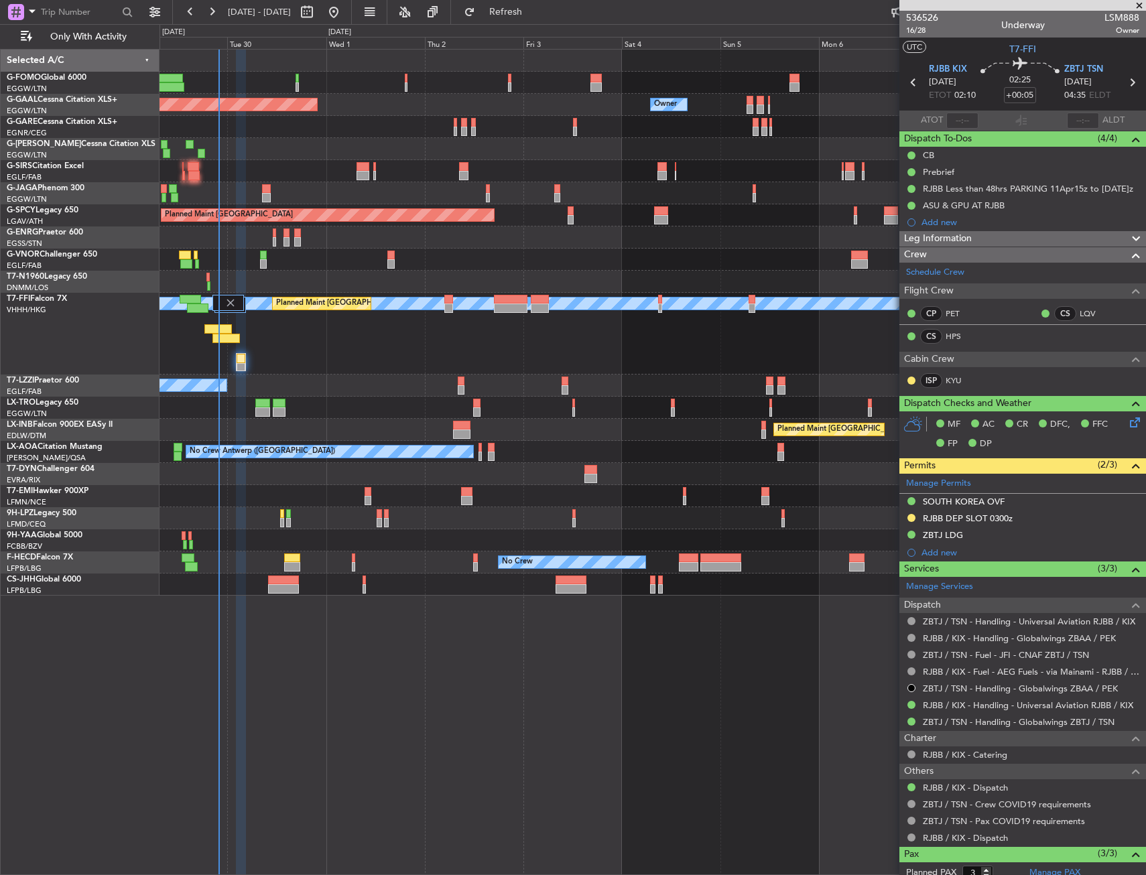
click at [211, 337] on div "[PERSON_NAME] [PERSON_NAME] Planned Maint [GEOGRAPHIC_DATA] ([GEOGRAPHIC_DATA])…" at bounding box center [653, 334] width 986 height 82
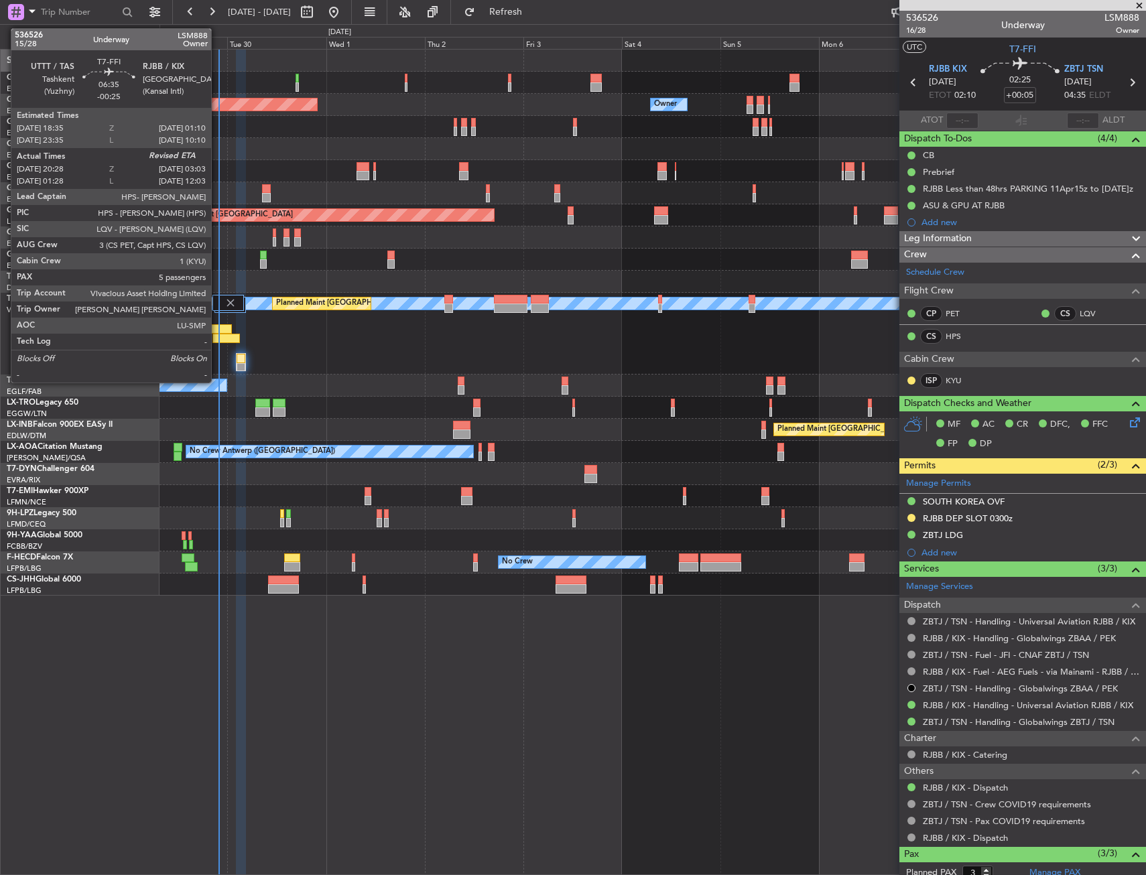
click at [217, 335] on div at bounding box center [225, 338] width 27 height 9
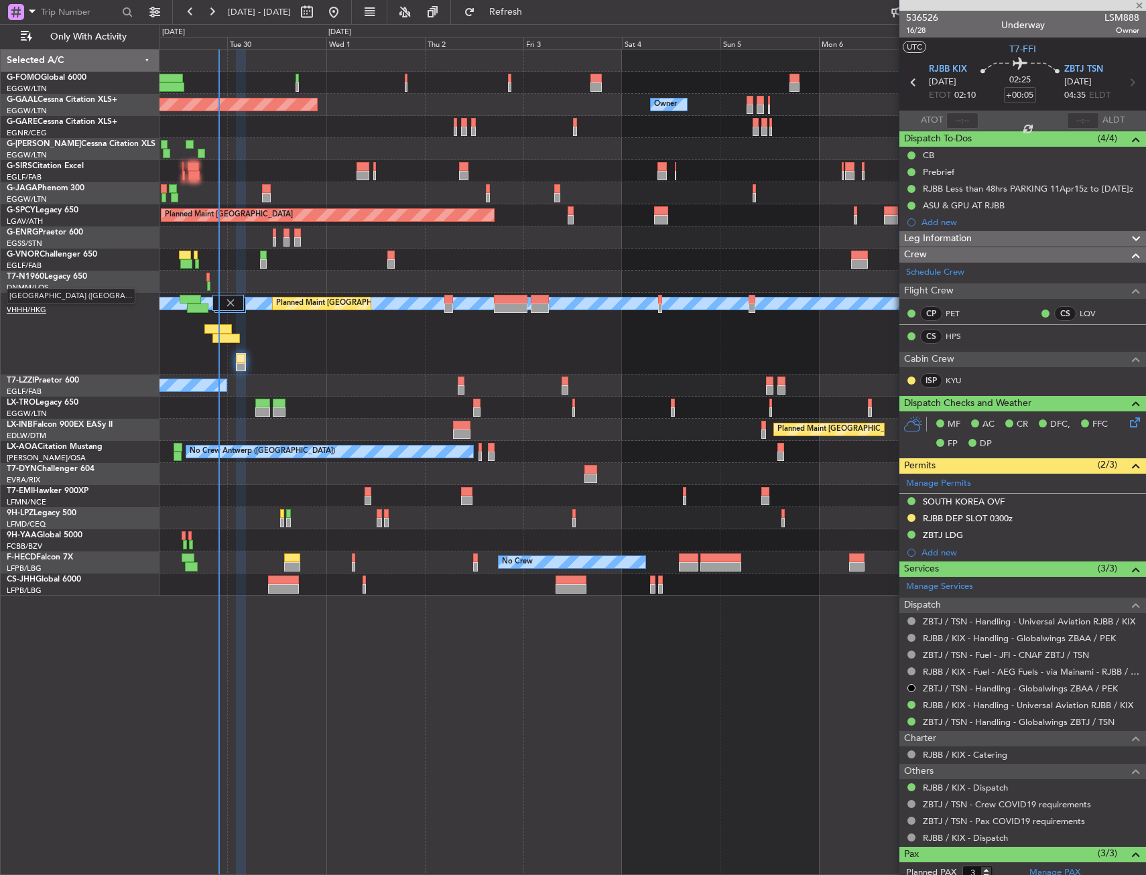
type input "-00:25"
type input "20:28"
type input "5"
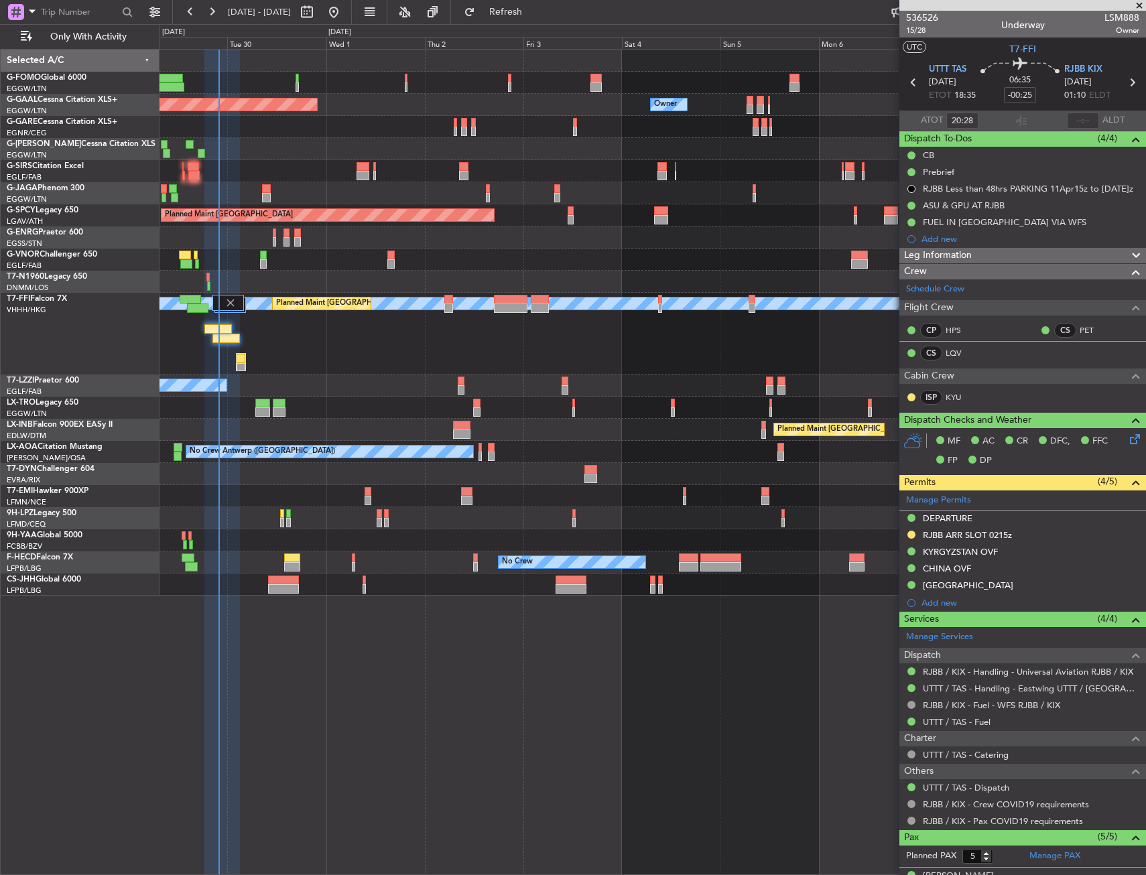
click at [229, 366] on div "[PERSON_NAME] [PERSON_NAME] Planned Maint [GEOGRAPHIC_DATA] ([GEOGRAPHIC_DATA])…" at bounding box center [653, 334] width 986 height 82
click at [235, 363] on div "[PERSON_NAME] [PERSON_NAME] Planned Maint [GEOGRAPHIC_DATA] ([GEOGRAPHIC_DATA])…" at bounding box center [653, 334] width 986 height 82
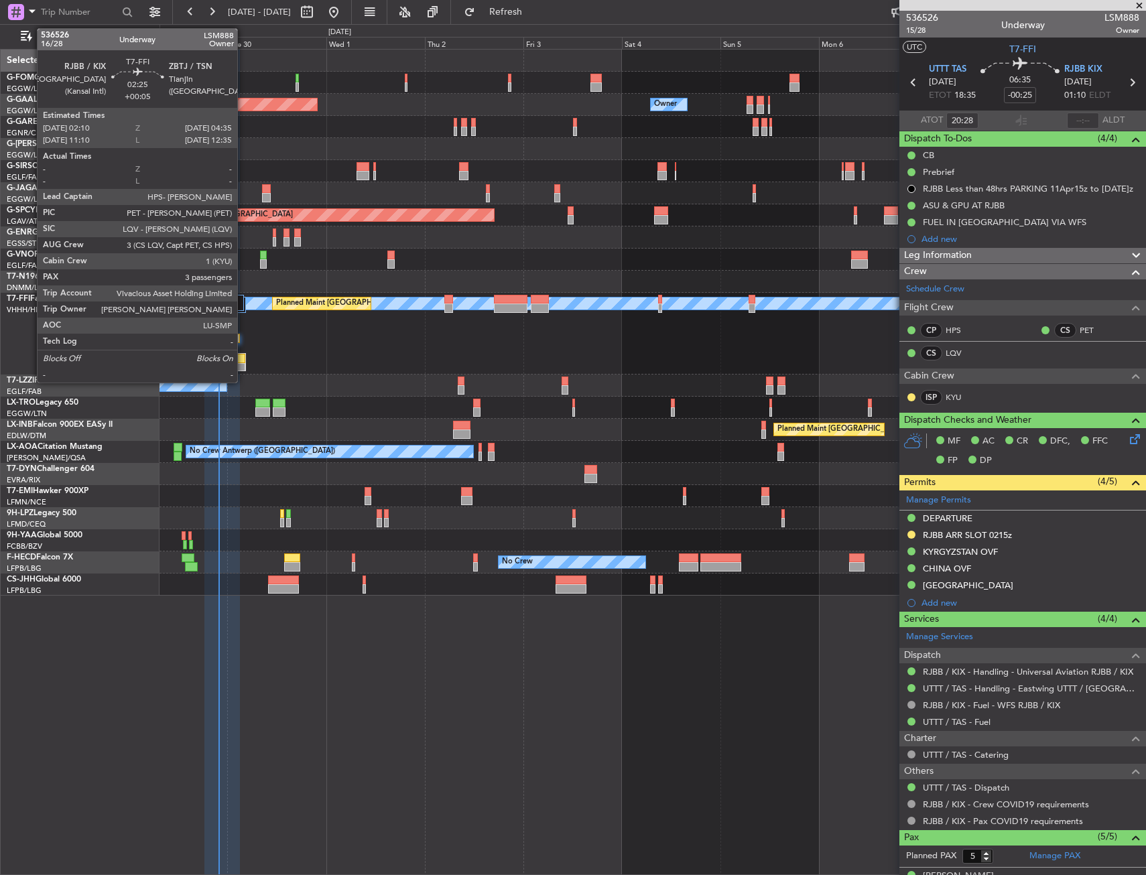
click at [243, 361] on div at bounding box center [241, 358] width 9 height 9
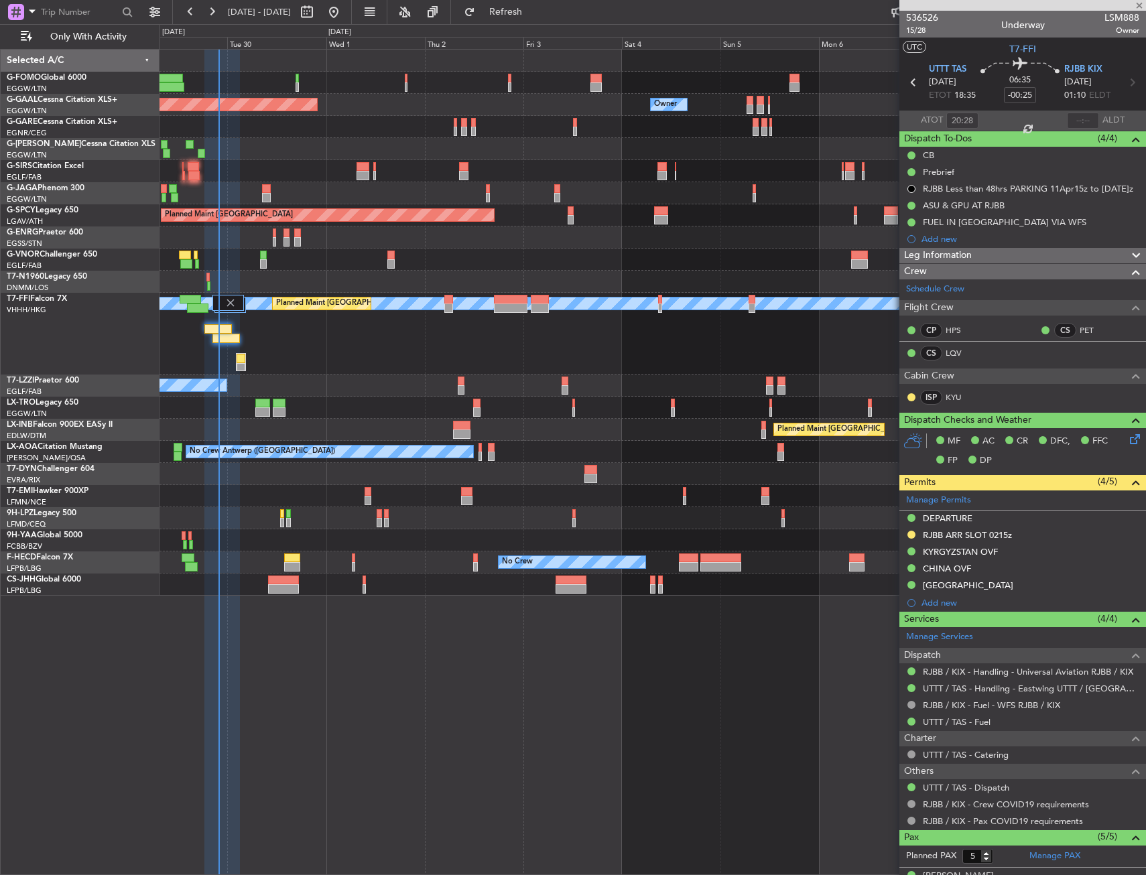
type input "+00:05"
type input "3"
